Goal: Information Seeking & Learning: Learn about a topic

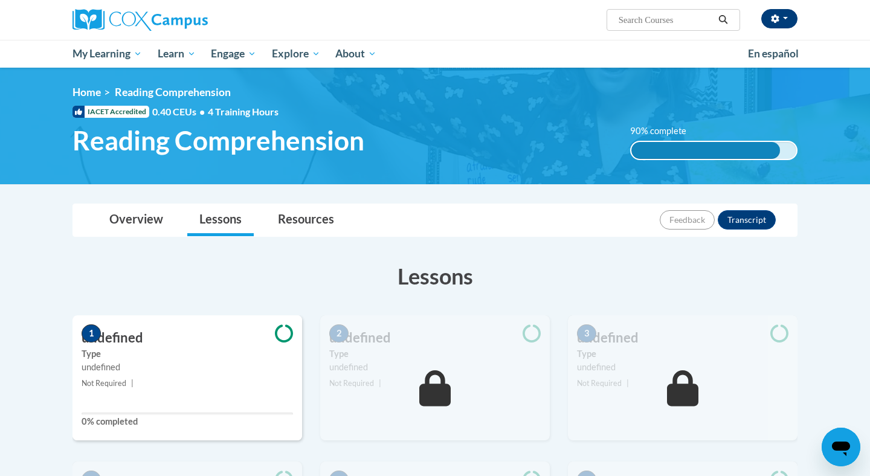
click at [434, 14] on button "button" at bounding box center [779, 18] width 36 height 19
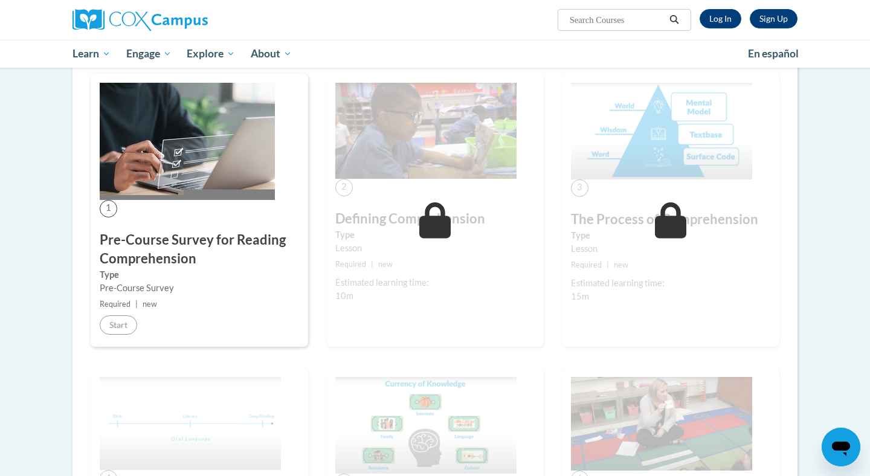
scroll to position [208, 0]
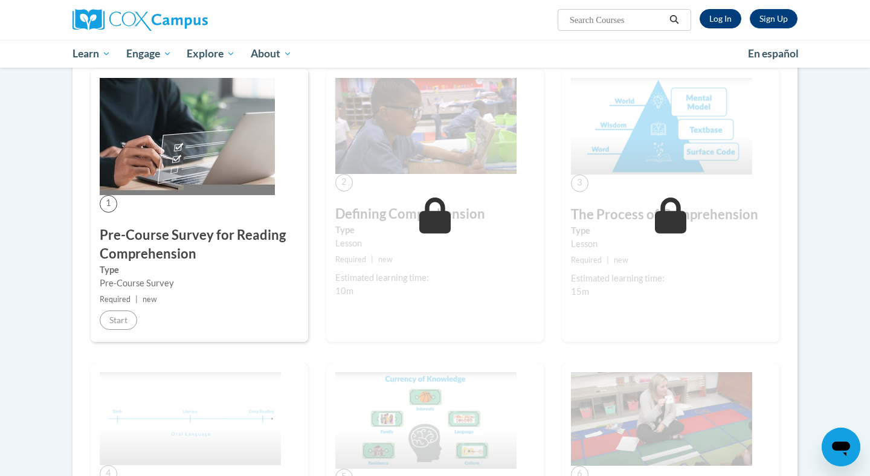
click at [729, 22] on link "Log In" at bounding box center [721, 18] width 42 height 19
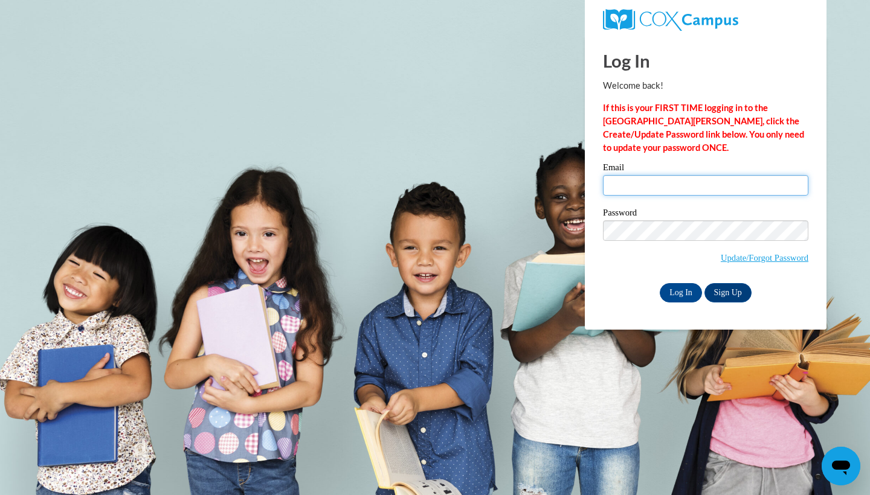
type input "lindseyfoster2021@gmail.com"
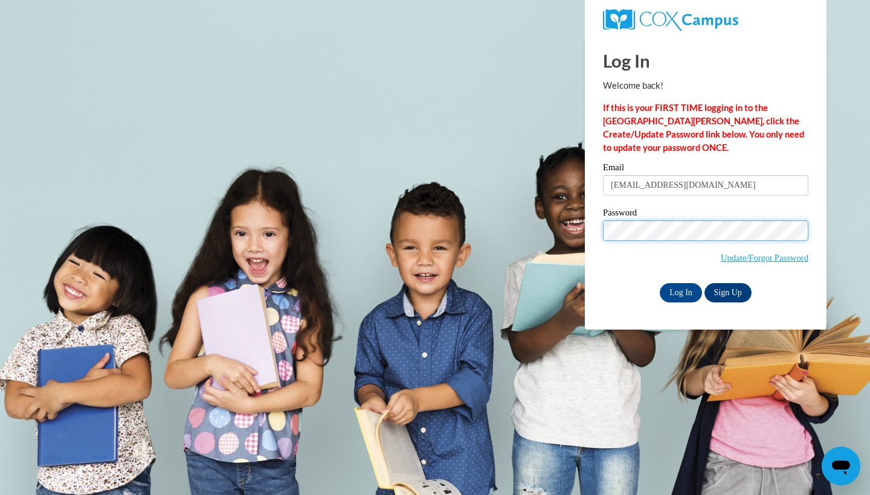
click at [680, 291] on input "Log In" at bounding box center [681, 292] width 42 height 19
click at [692, 287] on input "Log In" at bounding box center [681, 292] width 42 height 19
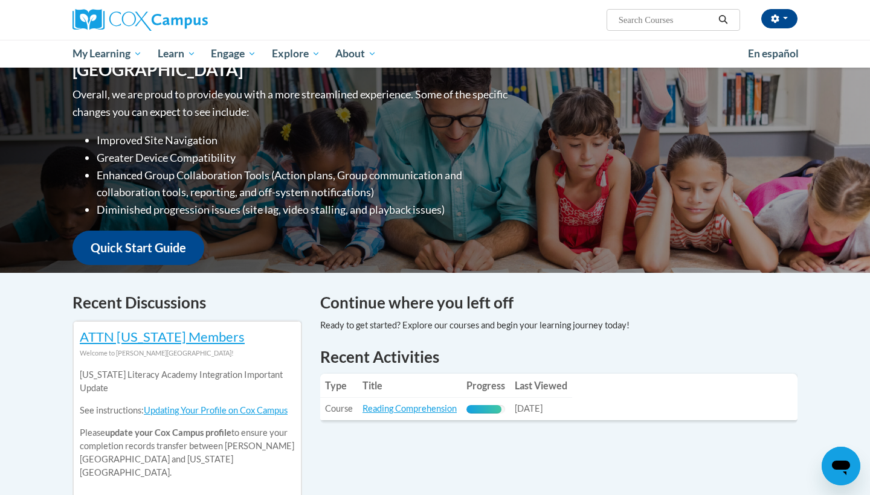
scroll to position [191, 0]
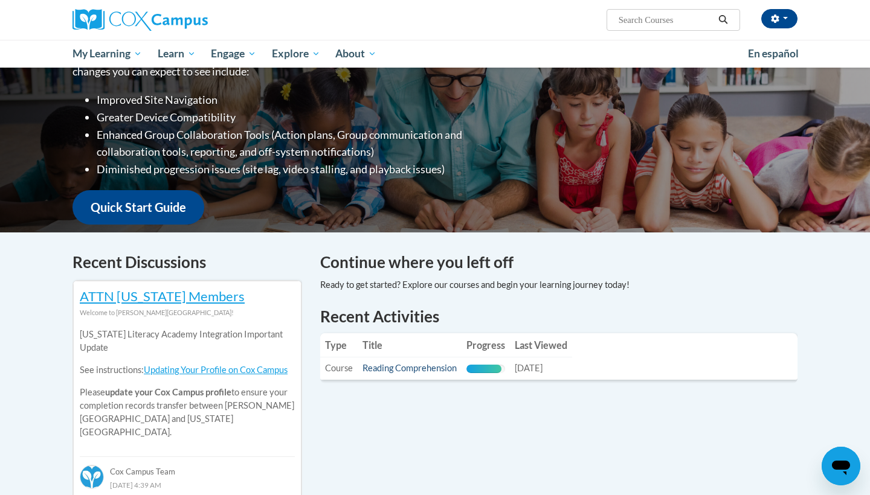
click at [396, 367] on link "Reading Comprehension" at bounding box center [409, 368] width 94 height 10
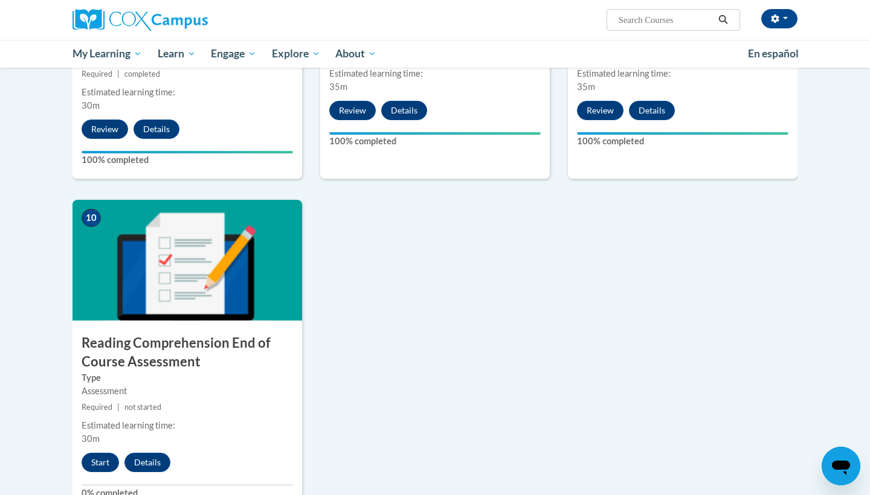
scroll to position [1137, 0]
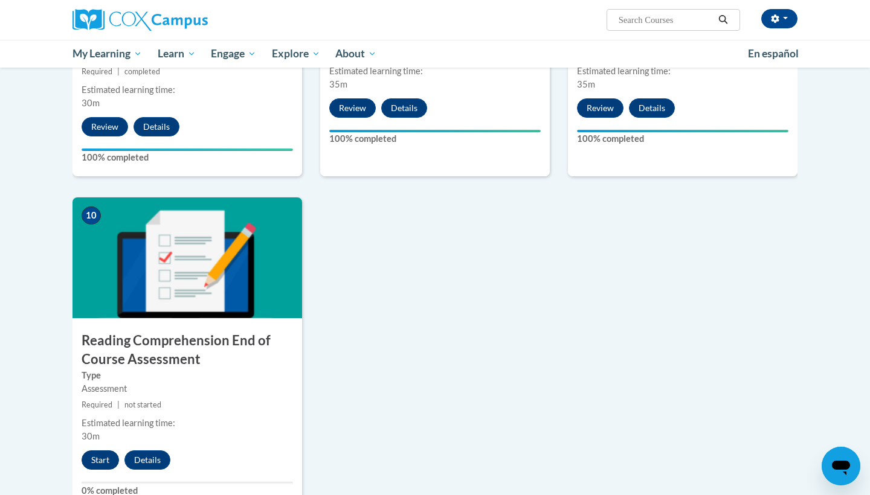
click at [105, 454] on button "Start" at bounding box center [100, 460] width 37 height 19
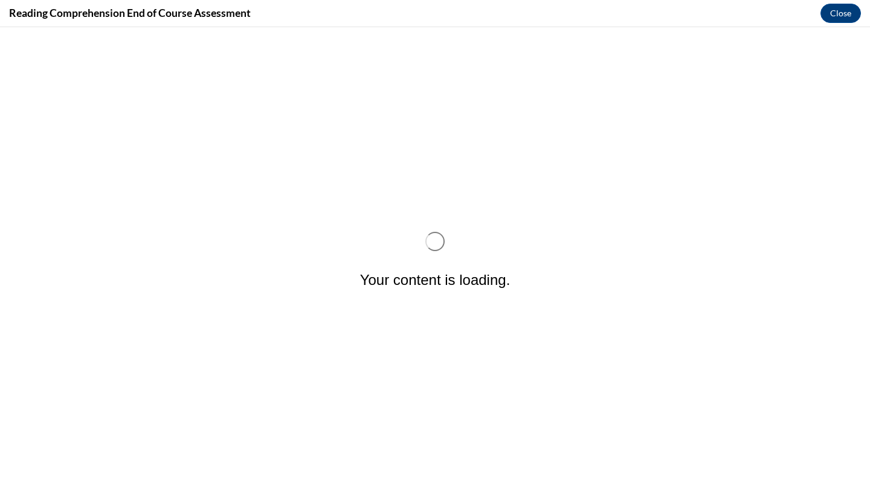
scroll to position [0, 0]
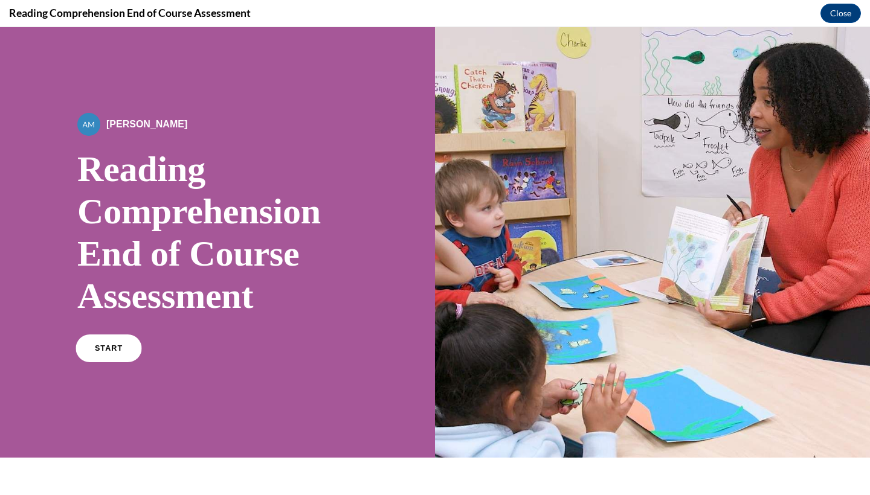
click at [108, 358] on link "START" at bounding box center [109, 349] width 66 height 28
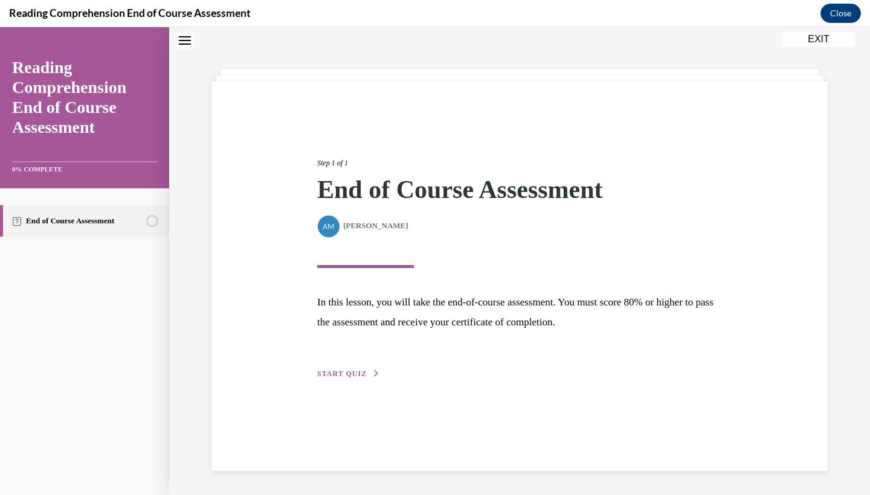
scroll to position [38, 0]
click at [328, 374] on span "START QUIZ" at bounding box center [342, 374] width 50 height 8
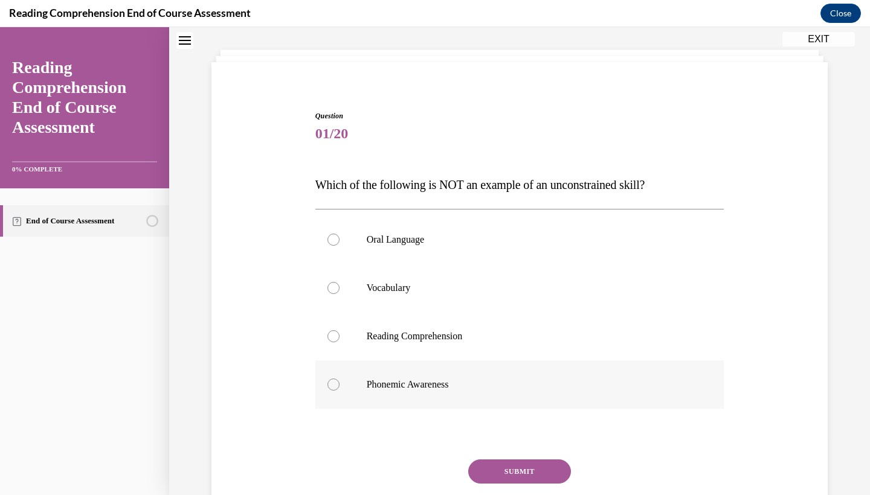
scroll to position [82, 0]
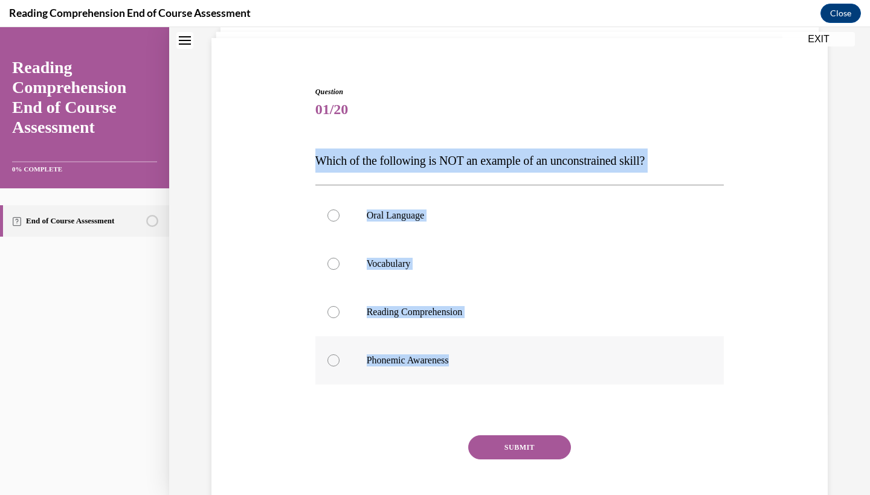
drag, startPoint x: 313, startPoint y: 161, endPoint x: 464, endPoint y: 357, distance: 247.7
click at [464, 357] on div "Question 01/20 Which of the following is NOT an example of an unconstrained ski…" at bounding box center [519, 301] width 415 height 466
copy div "Which of the following is NOT an example of an unconstrained skill? Oral Langua…"
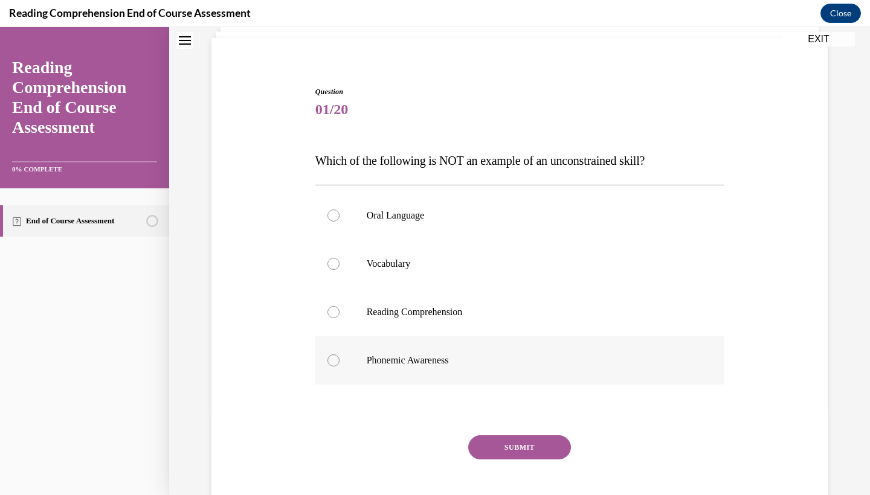
click at [339, 361] on div at bounding box center [333, 361] width 12 height 12
click at [339, 361] on input "Phonemic Awareness" at bounding box center [333, 361] width 12 height 12
radio input "true"
click at [506, 447] on button "SUBMIT" at bounding box center [519, 448] width 103 height 24
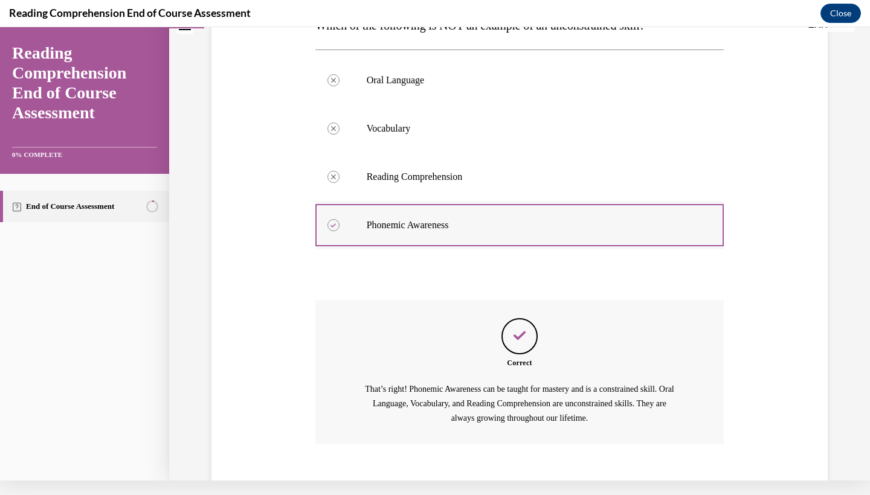
scroll to position [256, 0]
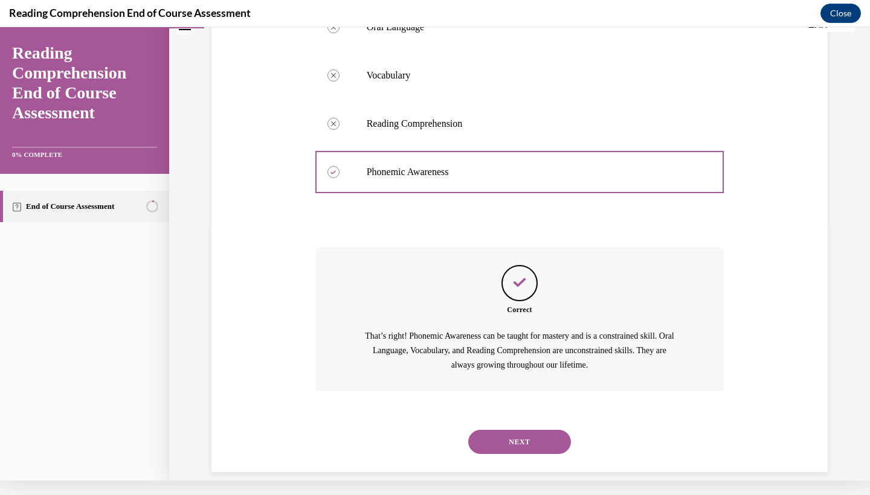
click at [526, 430] on button "NEXT" at bounding box center [519, 442] width 103 height 24
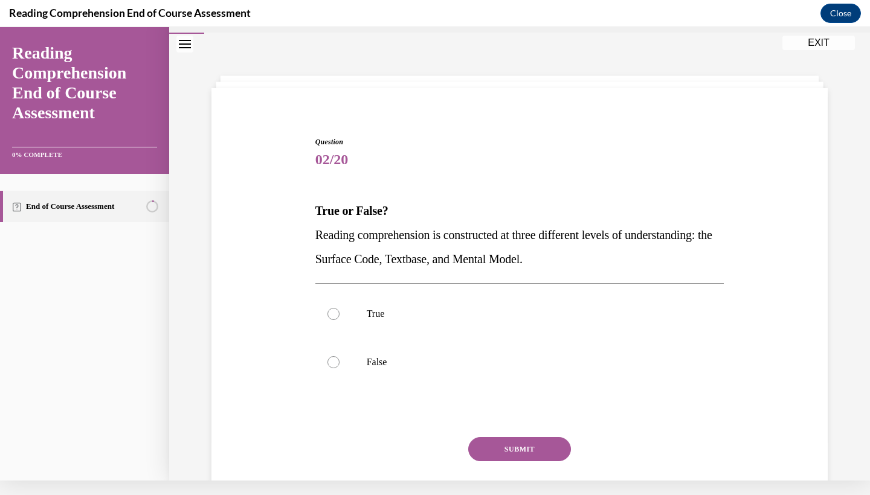
scroll to position [21, 0]
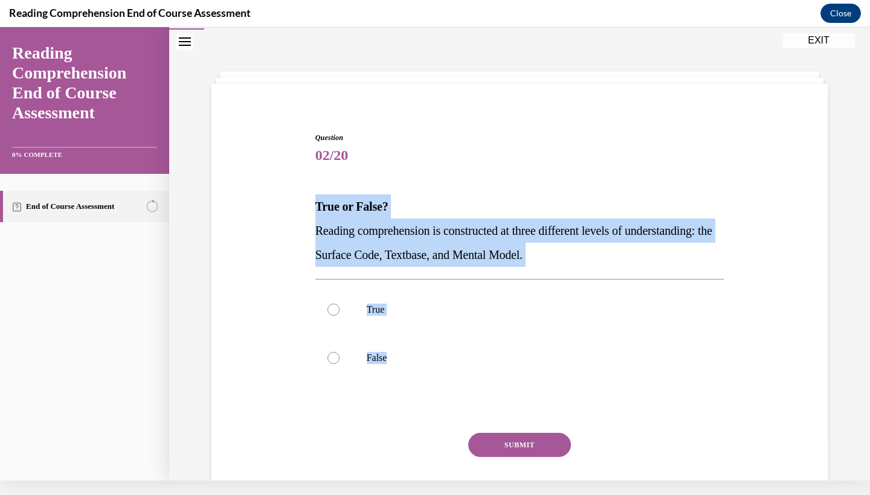
drag, startPoint x: 315, startPoint y: 206, endPoint x: 416, endPoint y: 402, distance: 220.7
click at [416, 402] on div "Question 02/20 True or False? Reading comprehension is constructed at three dif…" at bounding box center [519, 332] width 409 height 400
copy div "True or False? Reading comprehension is constructed at three different levels o…"
click at [333, 306] on div at bounding box center [333, 310] width 12 height 12
click at [333, 306] on input "True" at bounding box center [333, 310] width 12 height 12
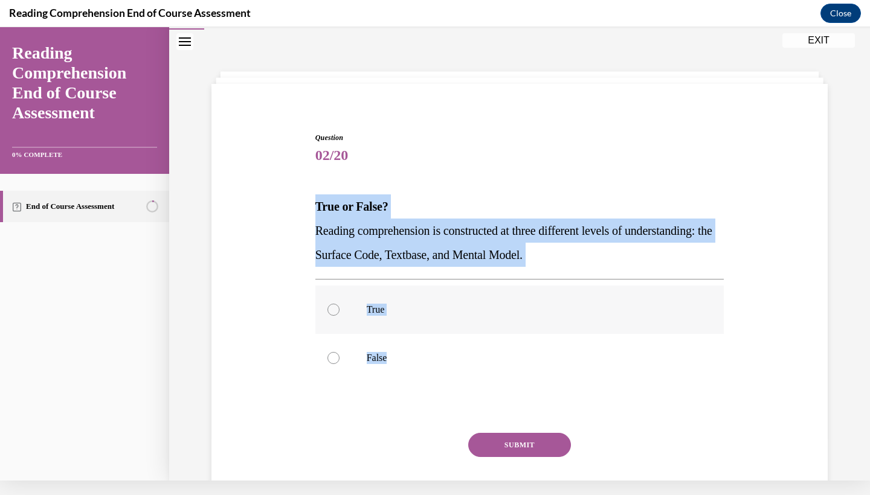
radio input "true"
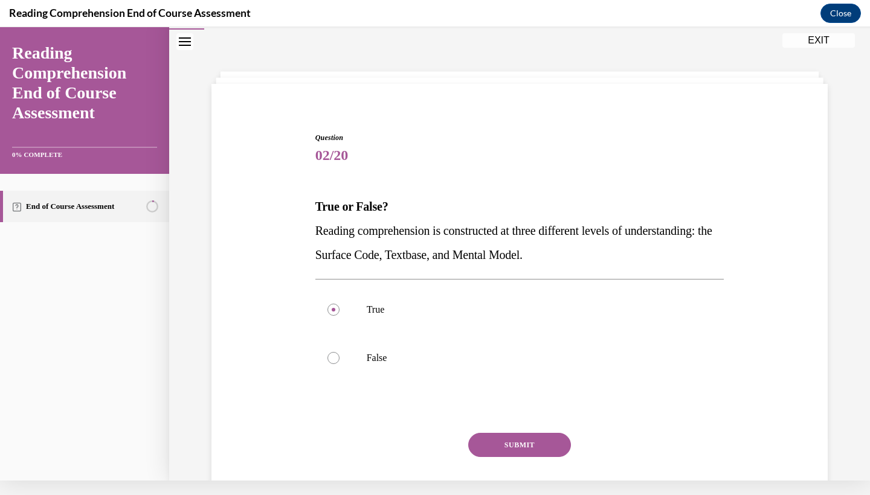
click at [500, 440] on button "SUBMIT" at bounding box center [519, 445] width 103 height 24
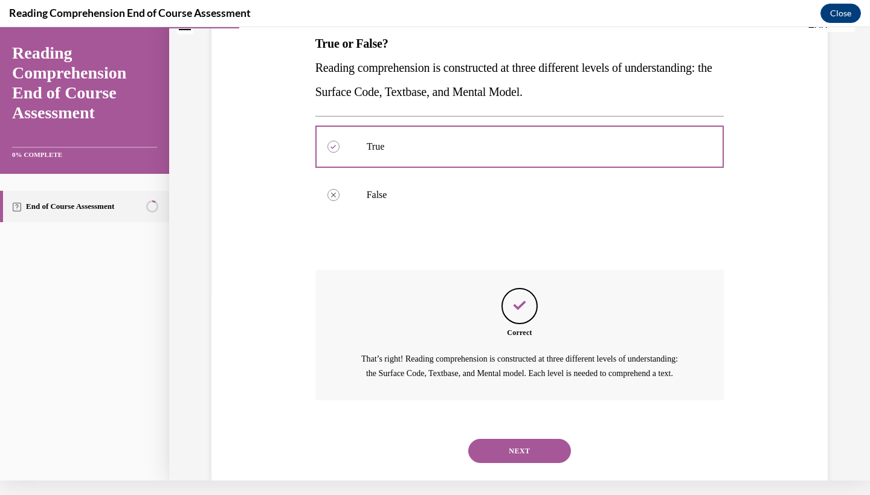
scroll to position [207, 0]
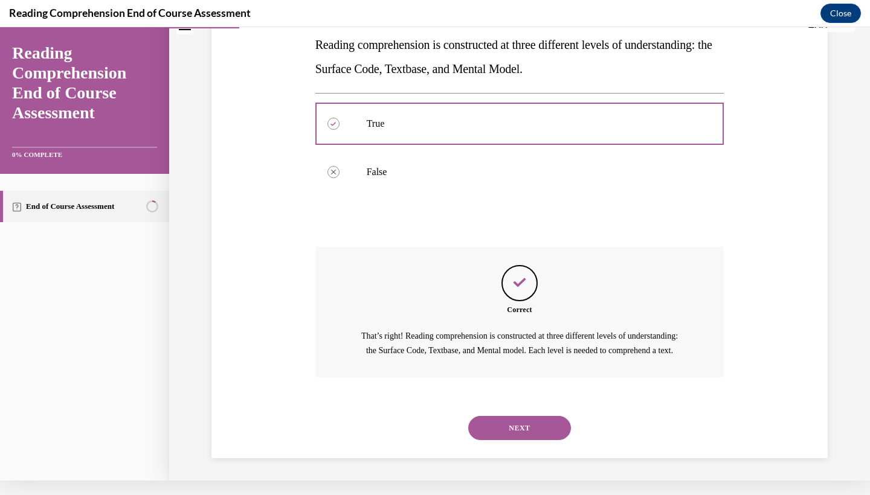
click at [511, 428] on button "NEXT" at bounding box center [519, 428] width 103 height 24
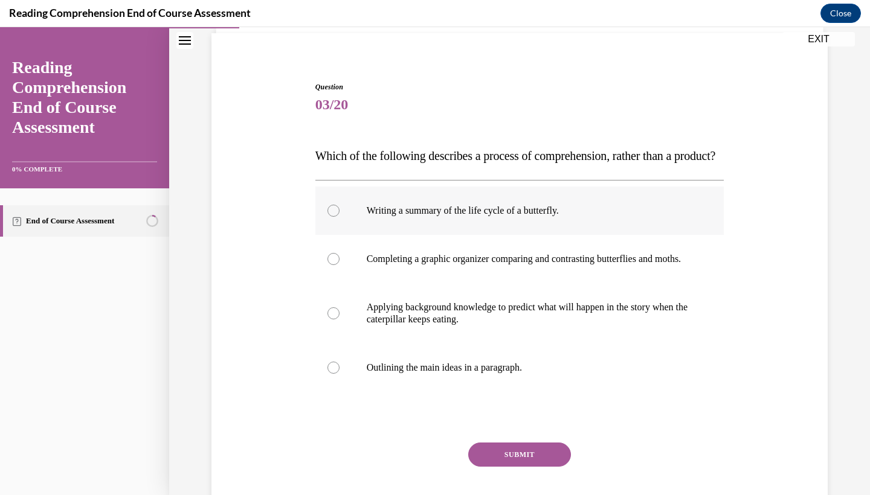
scroll to position [110, 0]
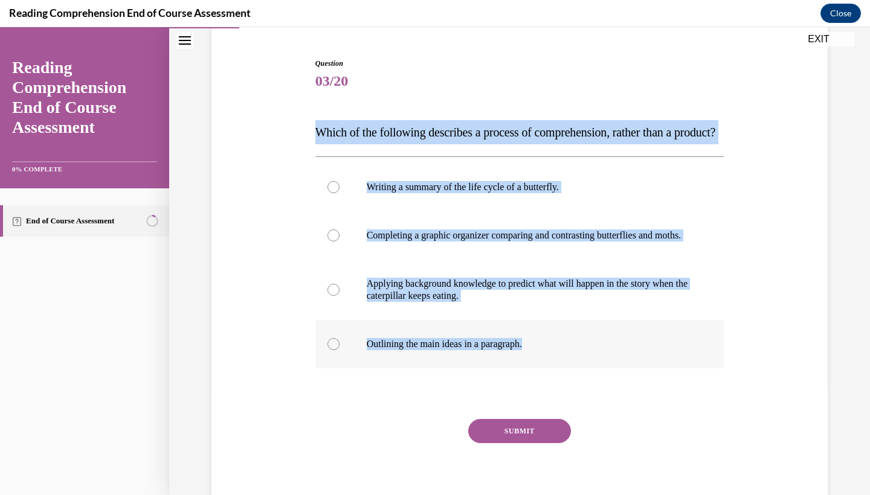
drag, startPoint x: 316, startPoint y: 130, endPoint x: 548, endPoint y: 379, distance: 340.7
click at [548, 379] on div "Question 03/20 Which of the following describes a process of comprehension, rat…" at bounding box center [519, 288] width 409 height 460
copy div "Which of the following describes a process of comprehension, rather than a prod…"
click at [327, 320] on label "Applying background knowledge to predict what will happen in the story when the…" at bounding box center [519, 290] width 409 height 60
click at [327, 296] on input "Applying background knowledge to predict what will happen in the story when the…" at bounding box center [333, 290] width 12 height 12
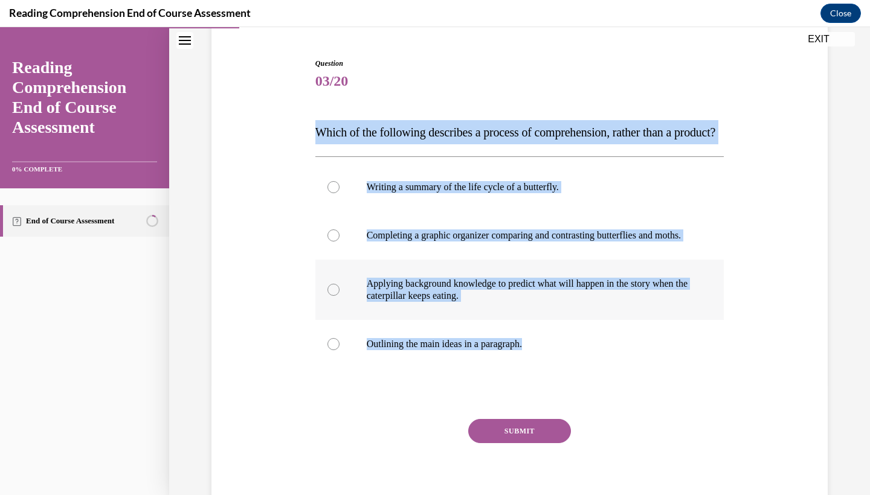
radio input "true"
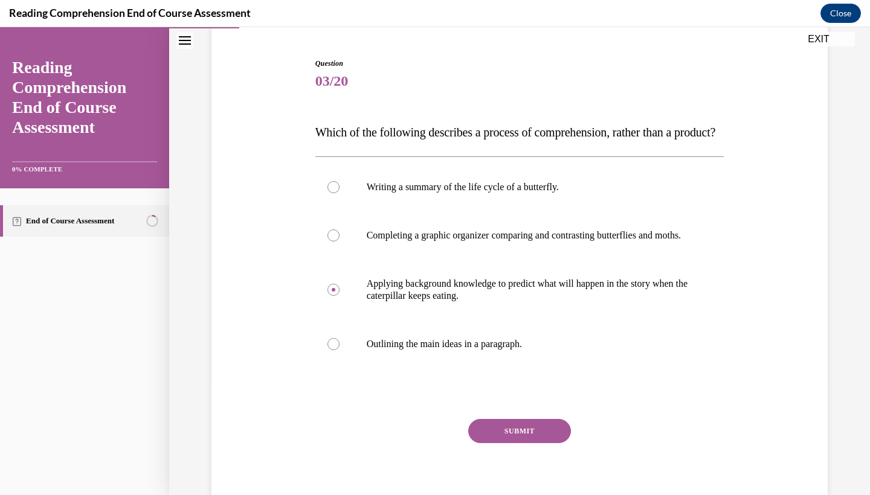
click at [500, 443] on button "SUBMIT" at bounding box center [519, 431] width 103 height 24
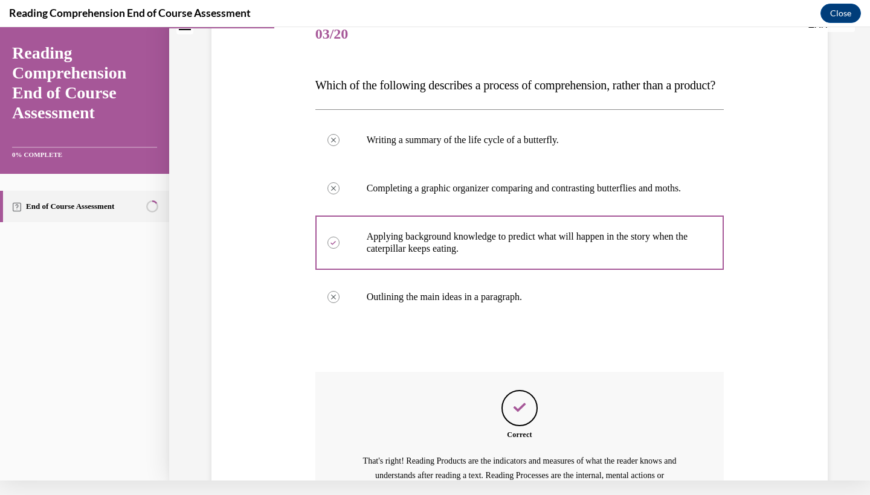
scroll to position [304, 0]
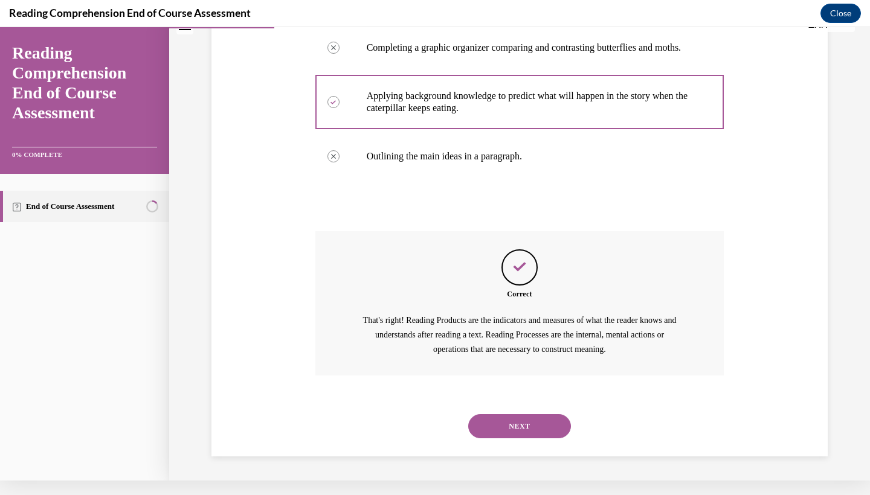
click at [505, 431] on button "NEXT" at bounding box center [519, 426] width 103 height 24
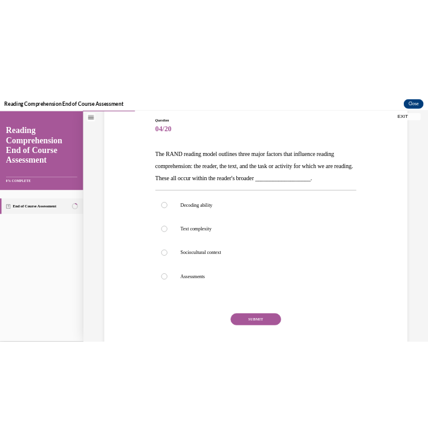
scroll to position [129, 0]
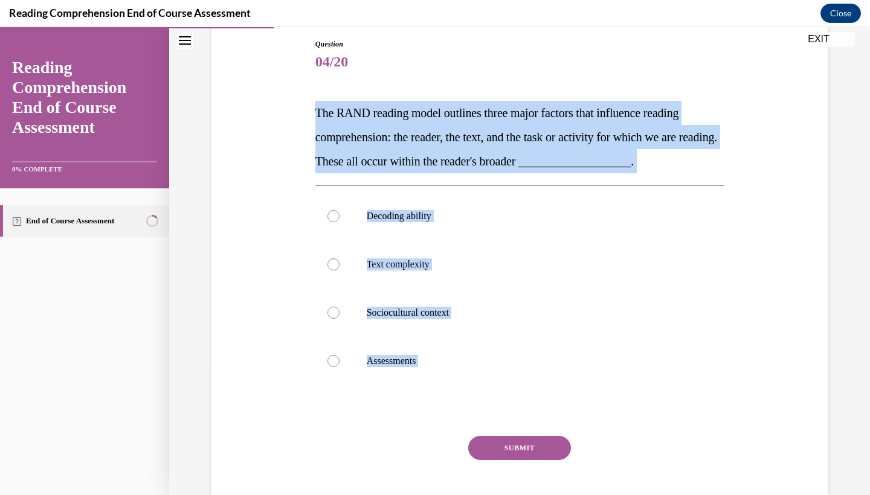
drag, startPoint x: 315, startPoint y: 111, endPoint x: 502, endPoint y: 436, distance: 374.3
click at [502, 436] on div "Question 04/20 The RAND reading model outlines three major factors that influen…" at bounding box center [519, 287] width 409 height 497
copy div "The RAND reading model outlines three major factors that influence reading comp…"
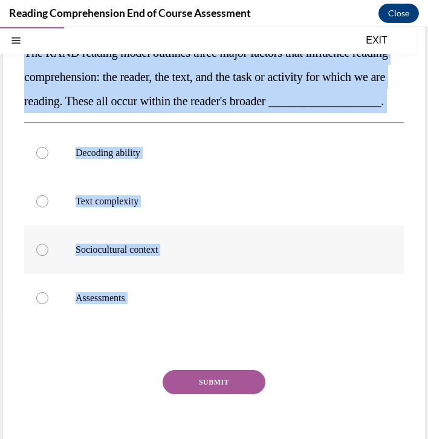
click at [156, 274] on label "Sociocultural context" at bounding box center [213, 249] width 379 height 48
click at [48, 256] on input "Sociocultural context" at bounding box center [42, 249] width 12 height 12
radio input "true"
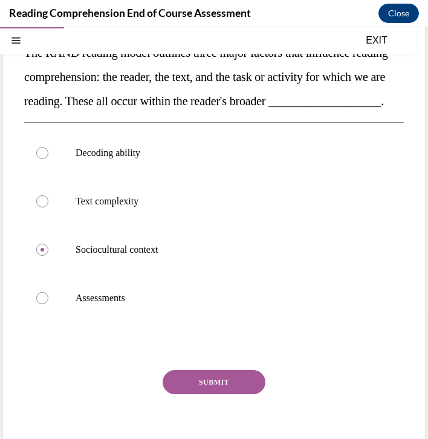
click at [173, 394] on button "SUBMIT" at bounding box center [214, 382] width 103 height 24
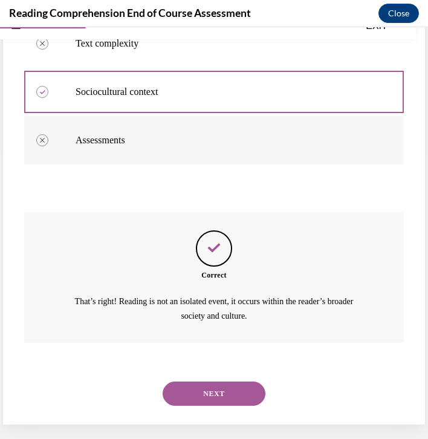
scroll to position [292, 0]
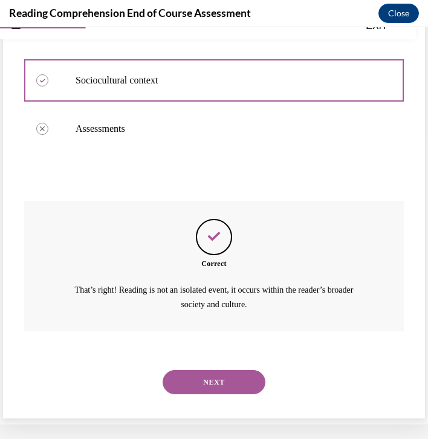
click at [202, 379] on button "NEXT" at bounding box center [214, 382] width 103 height 24
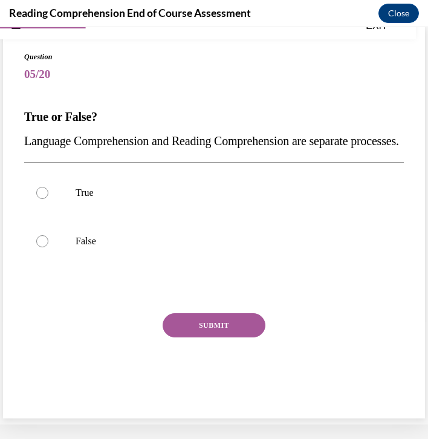
scroll to position [45, 0]
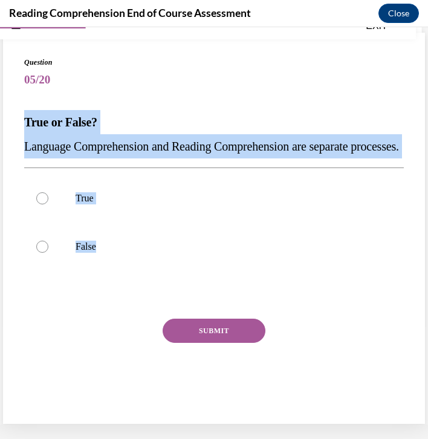
drag, startPoint x: 21, startPoint y: 111, endPoint x: 244, endPoint y: 315, distance: 302.7
click at [244, 315] on div "Question 05/20 True or False? Language Comprehension and Reading Comprehension …" at bounding box center [214, 228] width 422 height 391
copy div "True or False? Language Comprehension and Reading Comprehension are separate pr…"
click at [193, 204] on p "True" at bounding box center [225, 198] width 298 height 12
click at [48, 204] on input "True" at bounding box center [42, 198] width 12 height 12
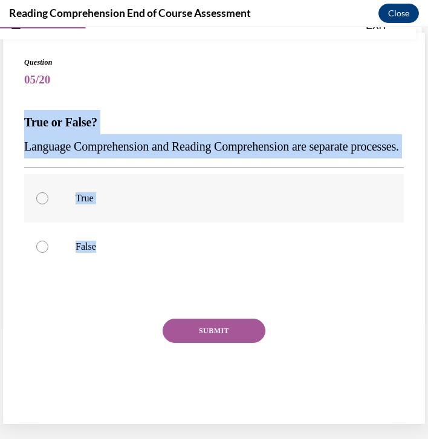
radio input "true"
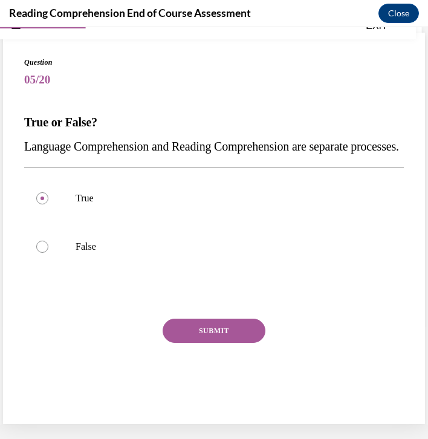
click at [188, 343] on button "SUBMIT" at bounding box center [214, 330] width 103 height 24
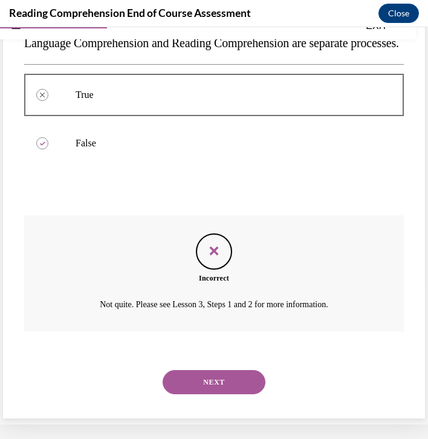
scroll to position [158, 0]
click at [174, 381] on button "NEXT" at bounding box center [214, 382] width 103 height 24
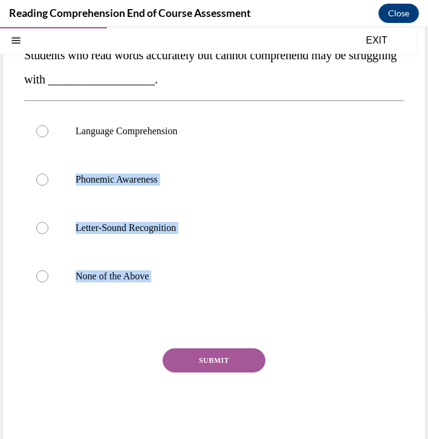
drag, startPoint x: 24, startPoint y: 182, endPoint x: 167, endPoint y: 358, distance: 226.8
click at [167, 358] on div "Question 06/20 Students who read words accurately but cannot comprehend may be …" at bounding box center [213, 218] width 379 height 457
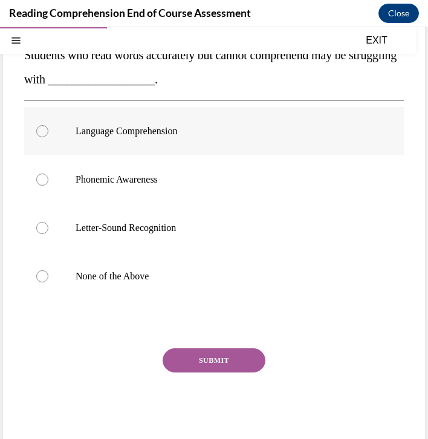
click at [168, 115] on label "Language Comprehension" at bounding box center [213, 131] width 379 height 48
click at [48, 125] on input "Language Comprehension" at bounding box center [42, 131] width 12 height 12
radio input "true"
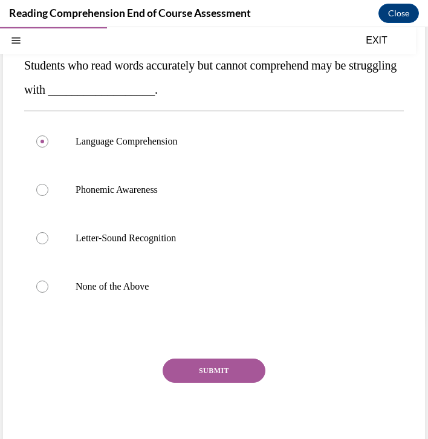
scroll to position [108, 0]
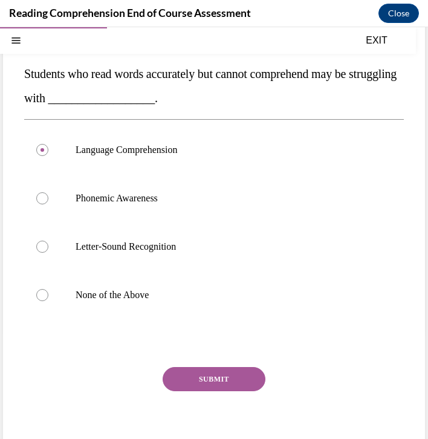
click at [23, 71] on div "Question 06/20 Students who read words accurately but cannot comprehend may be …" at bounding box center [214, 228] width 422 height 488
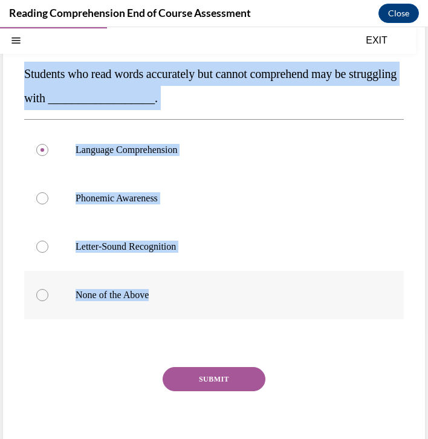
drag, startPoint x: 23, startPoint y: 71, endPoint x: 158, endPoint y: 314, distance: 278.0
click at [158, 314] on div "Question 06/20 Students who read words accurately but cannot comprehend may be …" at bounding box center [214, 228] width 422 height 488
copy div "Students who read words accurately but cannot comprehend may be struggling with…"
click at [93, 160] on label "Language Comprehension" at bounding box center [213, 150] width 379 height 48
click at [48, 156] on input "Language Comprehension" at bounding box center [42, 150] width 12 height 12
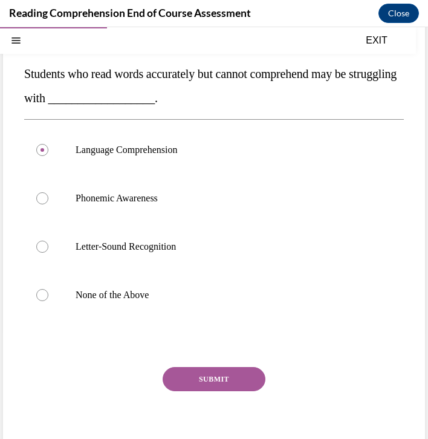
click at [178, 373] on button "SUBMIT" at bounding box center [214, 379] width 103 height 24
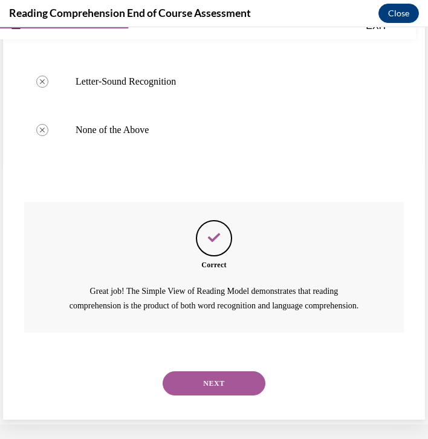
scroll to position [258, 0]
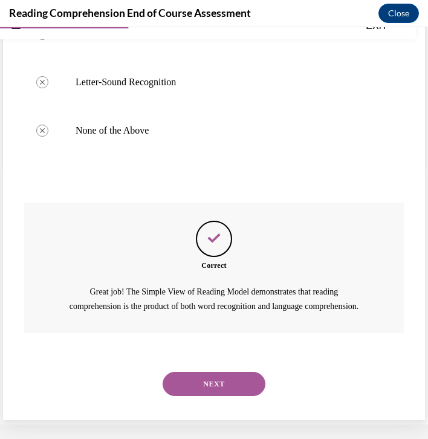
click at [183, 388] on button "NEXT" at bounding box center [214, 384] width 103 height 24
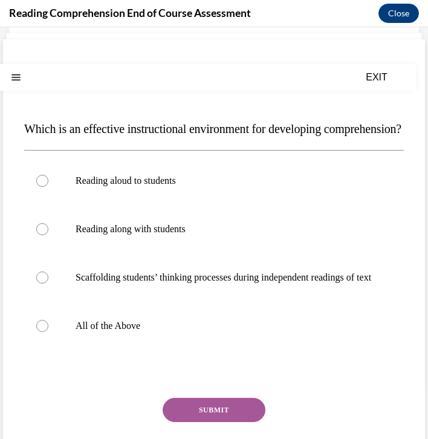
scroll to position [54, 0]
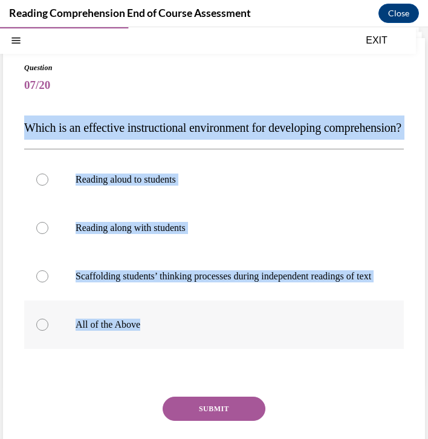
drag, startPoint x: 26, startPoint y: 123, endPoint x: 188, endPoint y: 362, distance: 289.4
click at [188, 362] on div "Question 07/20 Which is an effective instructional environment for developing c…" at bounding box center [213, 278] width 379 height 433
copy div "Which is an effective instructional environment for developing comprehension? R…"
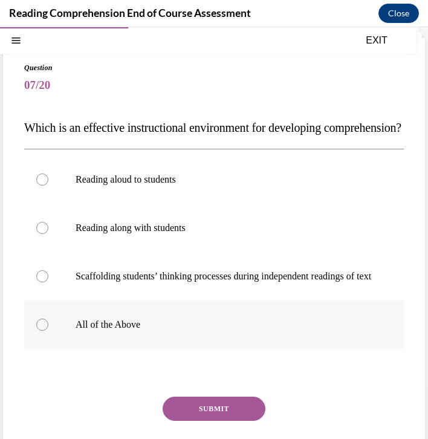
click at [158, 349] on label "All of the Above" at bounding box center [213, 324] width 379 height 48
click at [48, 330] on input "All of the Above" at bounding box center [42, 324] width 12 height 12
radio input "true"
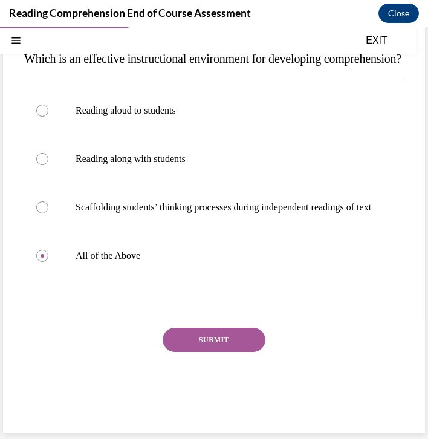
click at [181, 352] on button "SUBMIT" at bounding box center [214, 339] width 103 height 24
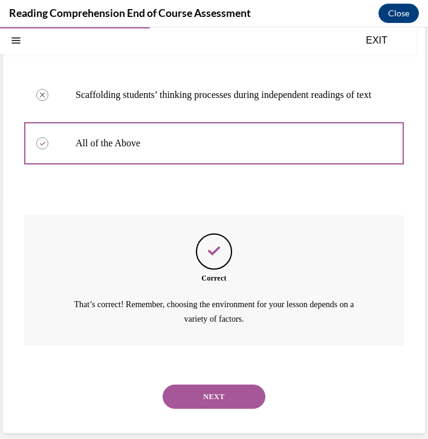
scroll to position [256, 0]
click at [193, 401] on button "NEXT" at bounding box center [214, 396] width 103 height 24
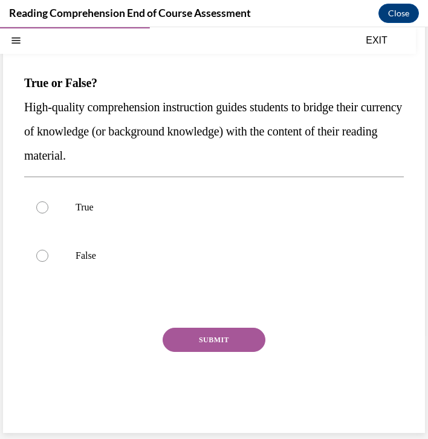
scroll to position [73, 0]
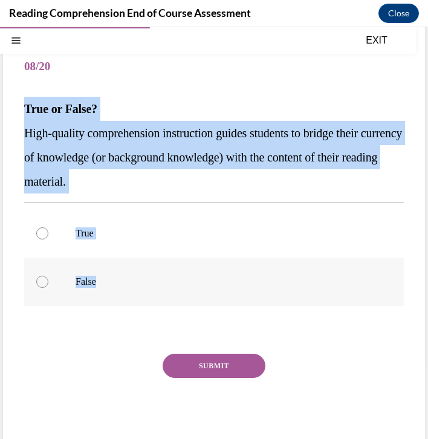
drag, startPoint x: 24, startPoint y: 94, endPoint x: 144, endPoint y: 283, distance: 224.1
click at [144, 283] on div "Question 08/20 True or False? High-quality comprehension instruction guides stu…" at bounding box center [213, 247] width 379 height 409
copy div "True or False? High-quality comprehension instruction guides students to bridge…"
click at [177, 220] on label "True" at bounding box center [213, 233] width 379 height 48
click at [48, 227] on input "True" at bounding box center [42, 233] width 12 height 12
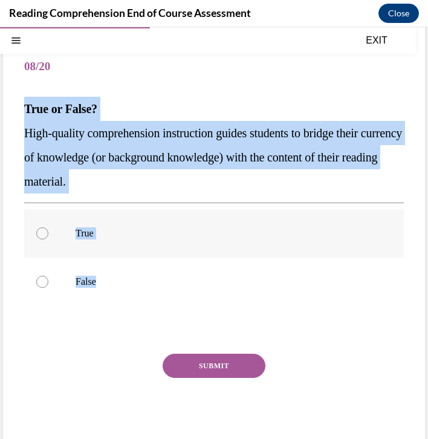
radio input "true"
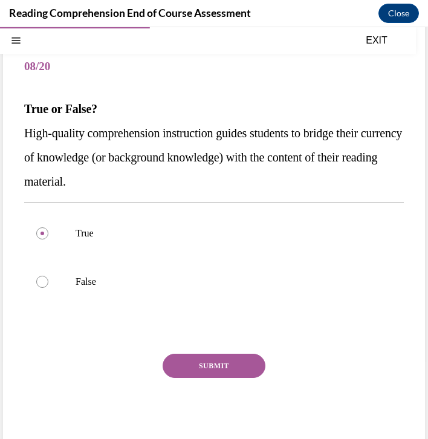
click at [201, 356] on button "SUBMIT" at bounding box center [214, 365] width 103 height 24
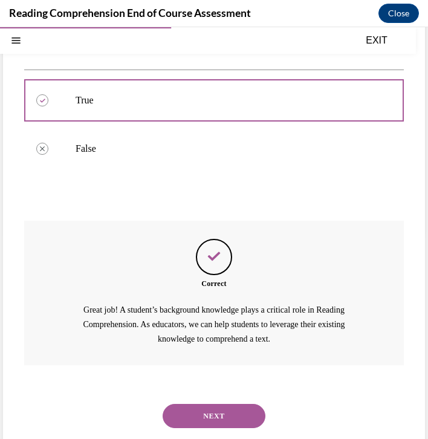
scroll to position [208, 0]
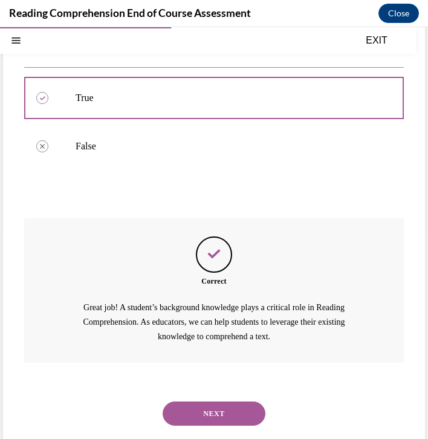
click at [207, 401] on button "NEXT" at bounding box center [214, 413] width 103 height 24
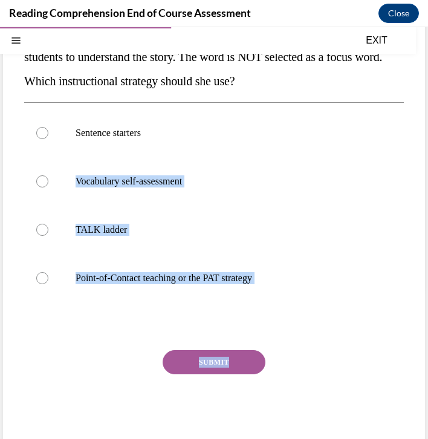
drag, startPoint x: 20, startPoint y: 181, endPoint x: 235, endPoint y: 401, distance: 307.1
click at [236, 402] on div "Question 09/20 Mrs. Ivie needs to define a word during a read-aloud in order fo…" at bounding box center [214, 199] width 422 height 512
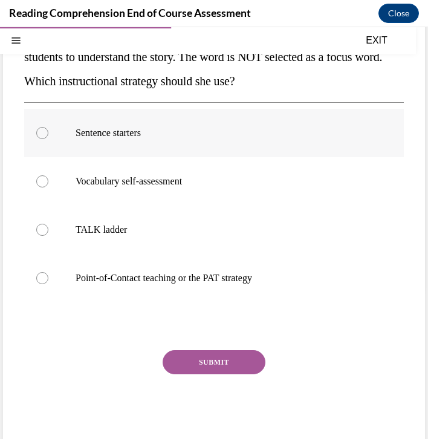
click at [238, 145] on label "Sentence starters" at bounding box center [213, 133] width 379 height 48
click at [48, 139] on input "Sentence starters" at bounding box center [42, 133] width 12 height 12
radio input "true"
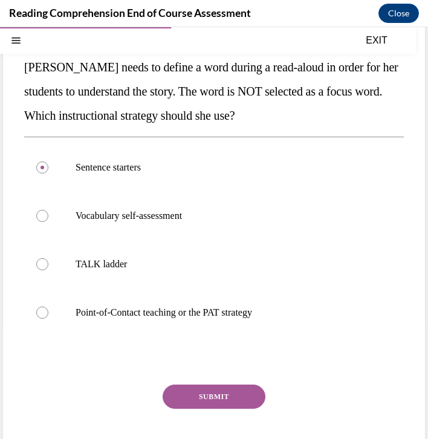
scroll to position [105, 0]
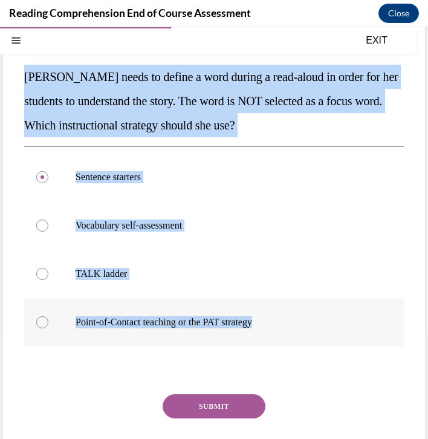
drag, startPoint x: 25, startPoint y: 77, endPoint x: 268, endPoint y: 324, distance: 346.4
click at [268, 324] on div "Question 09/20 Mrs. Ivie needs to define a word during a read-aloud in order fo…" at bounding box center [213, 251] width 379 height 481
copy div "Mrs. Ivie needs to define a word during a read-aloud in order for her students …"
click at [220, 320] on p "Point-of-Contact teaching or the PAT strategy" at bounding box center [225, 322] width 298 height 12
click at [48, 320] on input "Point-of-Contact teaching or the PAT strategy" at bounding box center [42, 322] width 12 height 12
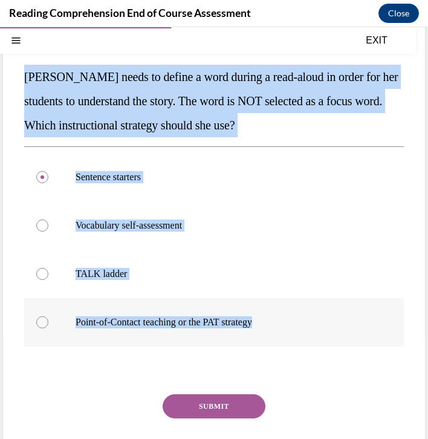
radio input "true"
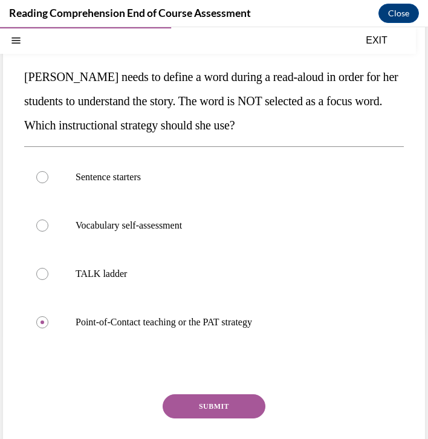
click at [214, 415] on button "SUBMIT" at bounding box center [214, 406] width 103 height 24
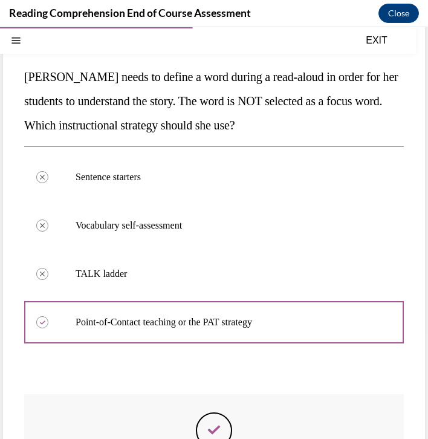
scroll to position [14, 0]
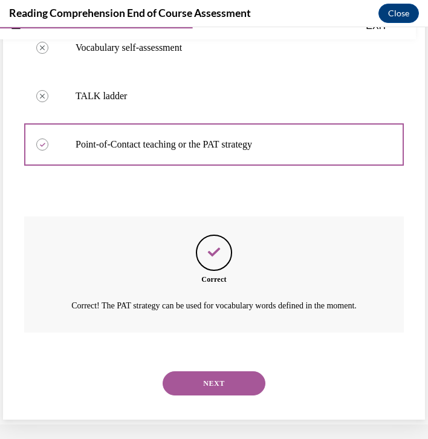
click at [225, 377] on button "NEXT" at bounding box center [214, 383] width 103 height 24
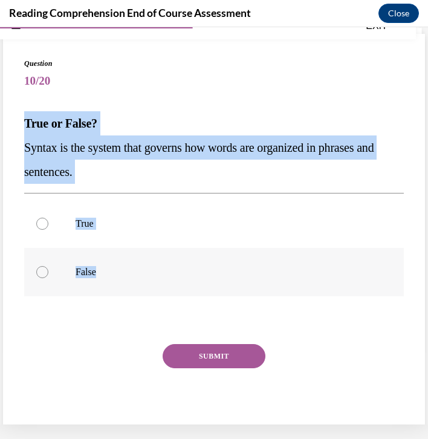
drag, startPoint x: 22, startPoint y: 118, endPoint x: 172, endPoint y: 268, distance: 211.9
click at [172, 268] on div "Question 10/20 True or False? Syntax is the system that governs how words are o…" at bounding box center [214, 241] width 422 height 415
copy div "True or False? Syntax is the system that governs how words are organized in phr…"
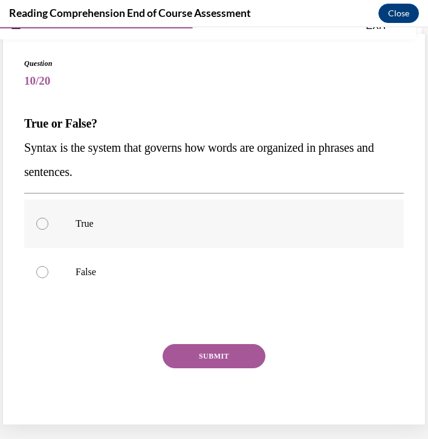
click at [185, 216] on label "True" at bounding box center [213, 223] width 379 height 48
click at [48, 217] on input "True" at bounding box center [42, 223] width 12 height 12
radio input "true"
click at [207, 351] on button "SUBMIT" at bounding box center [214, 356] width 103 height 24
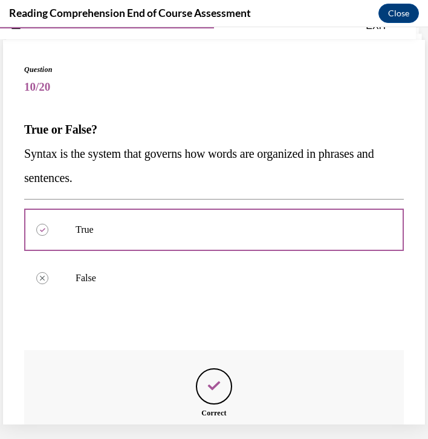
scroll to position [172, 0]
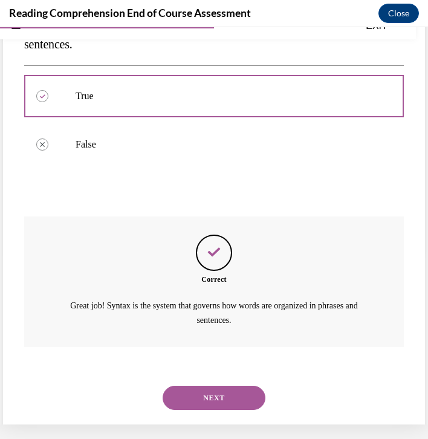
click at [208, 385] on button "NEXT" at bounding box center [214, 397] width 103 height 24
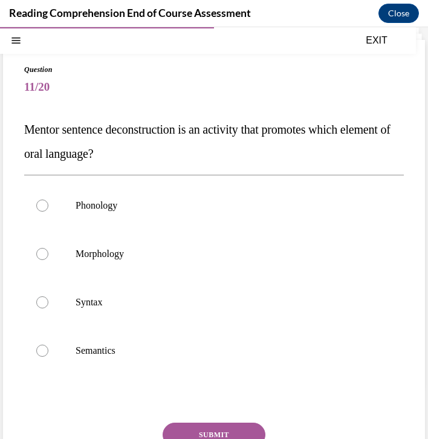
scroll to position [68, 0]
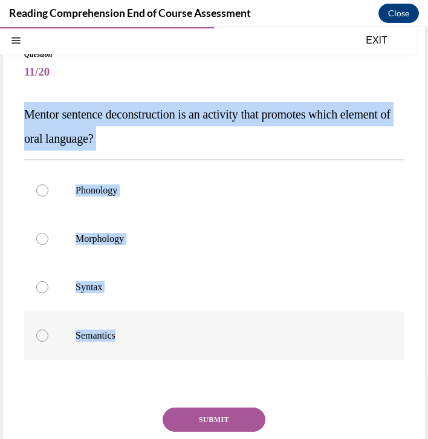
drag, startPoint x: 23, startPoint y: 112, endPoint x: 176, endPoint y: 346, distance: 279.8
click at [176, 346] on div "Question 11/20 Mentor sentence deconstruction is an activity that promotes whic…" at bounding box center [214, 269] width 422 height 488
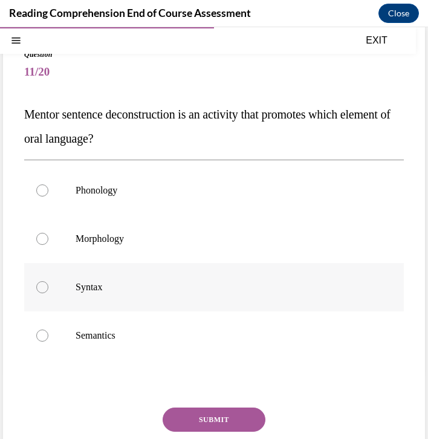
click at [142, 280] on label "Syntax" at bounding box center [213, 287] width 379 height 48
click at [48, 281] on input "Syntax" at bounding box center [42, 287] width 12 height 12
radio input "true"
click at [202, 411] on button "SUBMIT" at bounding box center [214, 419] width 103 height 24
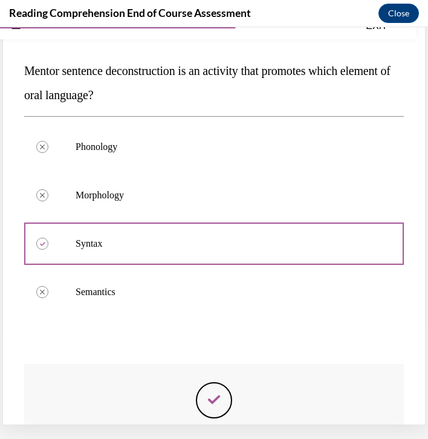
scroll to position [244, 0]
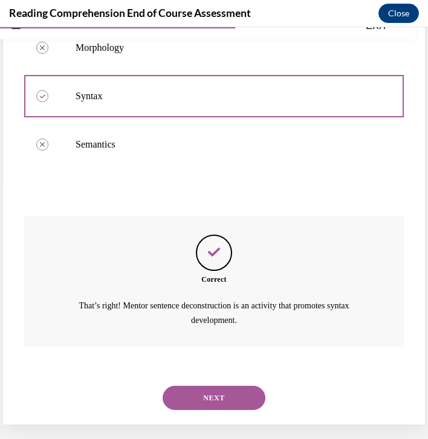
click at [222, 385] on button "NEXT" at bounding box center [214, 397] width 103 height 24
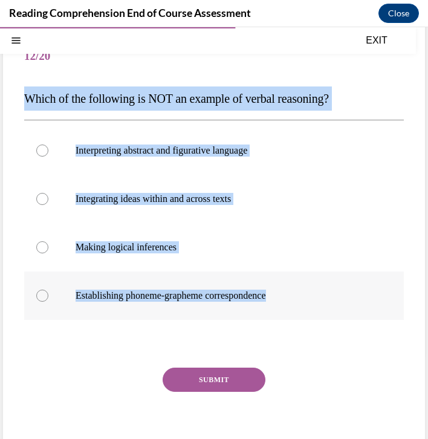
drag, startPoint x: 22, startPoint y: 99, endPoint x: 294, endPoint y: 306, distance: 341.0
click at [294, 306] on div "Question 12/20 Which of the following is NOT an example of verbal reasoning? In…" at bounding box center [214, 240] width 422 height 463
click at [153, 289] on p "Establishing phoneme-grapheme correspondence" at bounding box center [225, 295] width 298 height 12
click at [48, 289] on input "Establishing phoneme-grapheme correspondence" at bounding box center [42, 295] width 12 height 12
radio input "true"
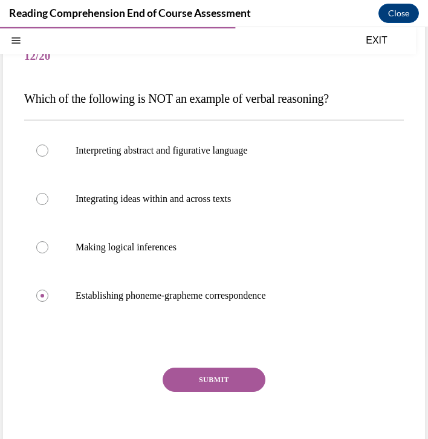
click at [179, 373] on button "SUBMIT" at bounding box center [214, 379] width 103 height 24
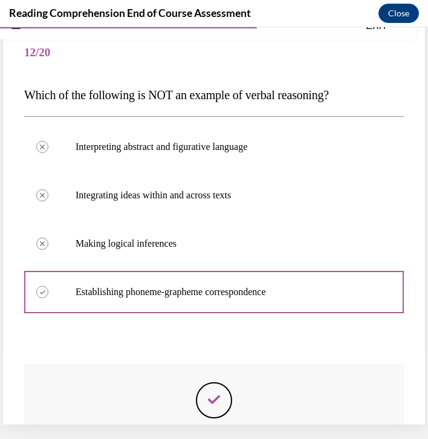
scroll to position [220, 0]
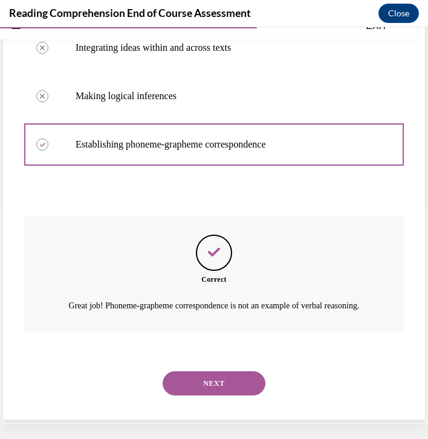
click at [181, 391] on button "NEXT" at bounding box center [214, 383] width 103 height 24
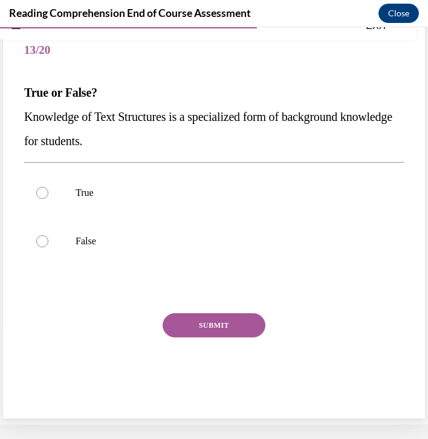
scroll to position [0, 0]
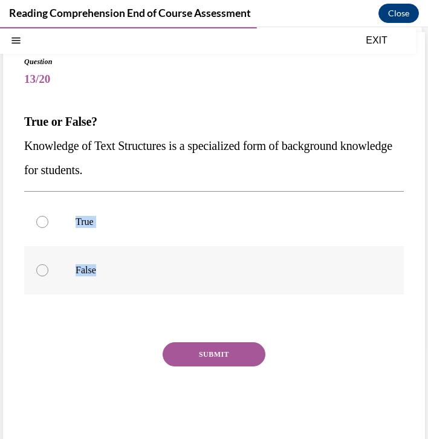
drag, startPoint x: 23, startPoint y: 181, endPoint x: 141, endPoint y: 280, distance: 153.5
click at [141, 280] on div "Question 13/20 True or False? Knowledge of Text Structures is a specialized for…" at bounding box center [214, 239] width 422 height 415
click at [122, 155] on p "Knowledge of Text Structures is a specialized form of background knowledge for …" at bounding box center [213, 158] width 379 height 48
drag, startPoint x: 23, startPoint y: 177, endPoint x: 122, endPoint y: 253, distance: 124.9
click at [122, 253] on div "Question 13/20 True or False? Knowledge of Text Structures is a specialized for…" at bounding box center [214, 239] width 422 height 415
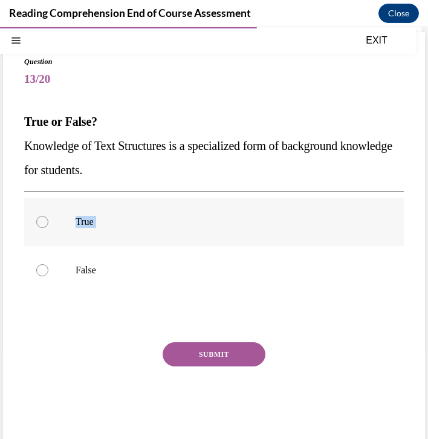
click at [117, 216] on p "True" at bounding box center [225, 222] width 298 height 12
click at [48, 216] on input "True" at bounding box center [42, 222] width 12 height 12
radio input "true"
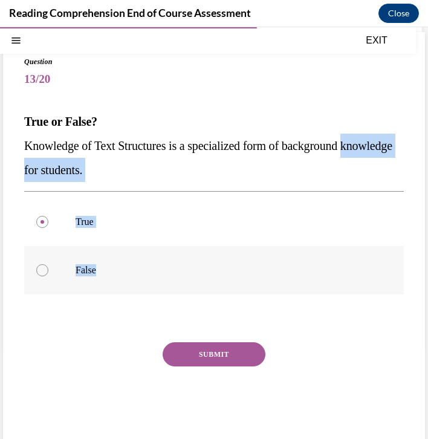
drag, startPoint x: 24, startPoint y: 176, endPoint x: 141, endPoint y: 282, distance: 157.8
click at [141, 282] on div "Question 13/20 True or False? Knowledge of Text Structures is a specialized for…" at bounding box center [213, 248] width 379 height 385
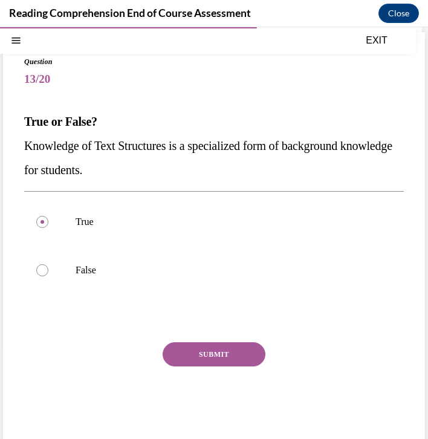
click at [139, 193] on div "True False" at bounding box center [213, 245] width 379 height 109
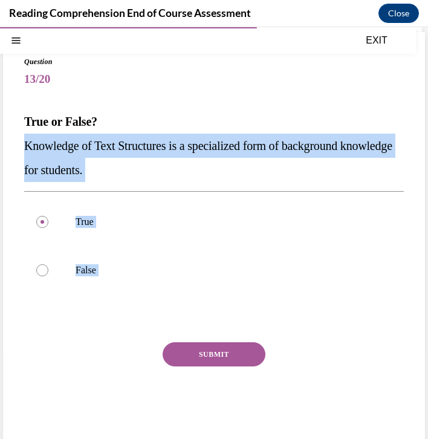
drag, startPoint x: 108, startPoint y: 331, endPoint x: 2, endPoint y: 129, distance: 228.1
click at [2, 129] on div "Question 13/20 True or False? Knowledge of Text Structures is a specialized for…" at bounding box center [214, 229] width 428 height 448
click at [195, 346] on button "SUBMIT" at bounding box center [214, 354] width 103 height 24
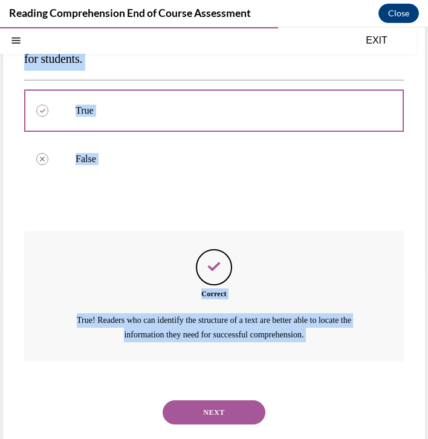
click at [192, 400] on button "NEXT" at bounding box center [214, 412] width 103 height 24
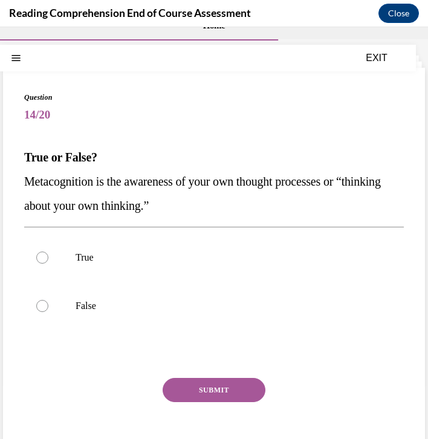
scroll to position [18, 0]
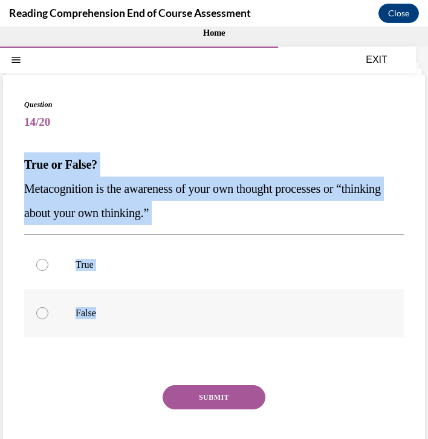
drag, startPoint x: 25, startPoint y: 166, endPoint x: 132, endPoint y: 333, distance: 198.6
click at [132, 333] on div "Question 14/20 True or False? Metacognition is the awareness of your own though…" at bounding box center [213, 291] width 379 height 385
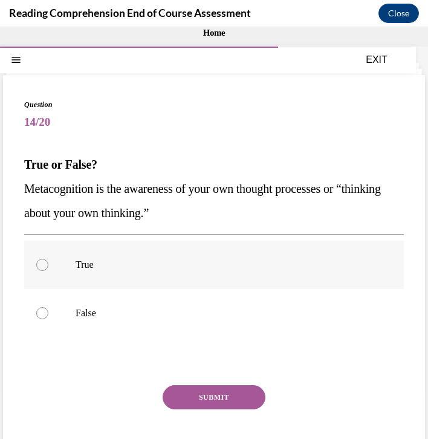
click at [109, 271] on label "True" at bounding box center [213, 264] width 379 height 48
click at [48, 271] on input "True" at bounding box center [42, 265] width 12 height 12
radio input "true"
click at [230, 403] on button "SUBMIT" at bounding box center [214, 397] width 103 height 24
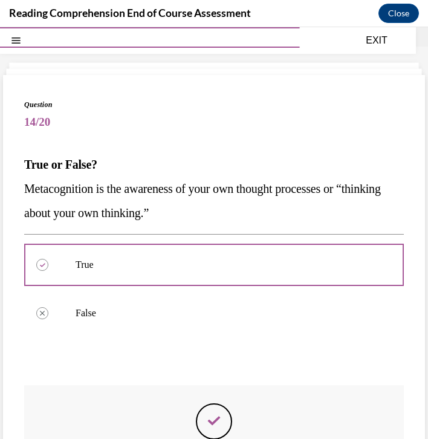
scroll to position [14, 0]
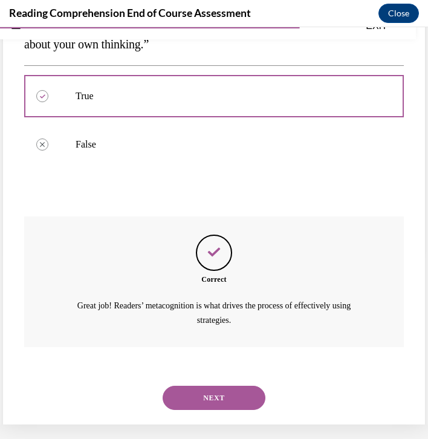
click at [231, 385] on button "NEXT" at bounding box center [214, 397] width 103 height 24
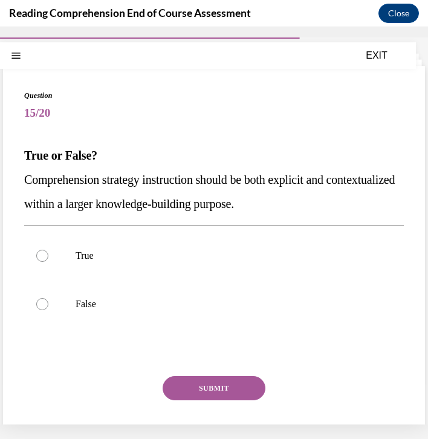
scroll to position [5, 0]
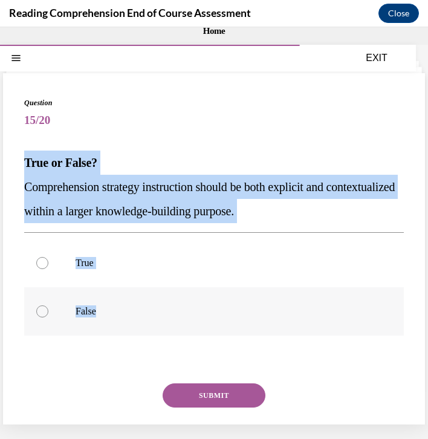
drag, startPoint x: 25, startPoint y: 159, endPoint x: 196, endPoint y: 311, distance: 228.5
click at [196, 311] on div "Question 15/20 True or False? Comprehension strategy instruction should be both…" at bounding box center [213, 289] width 379 height 385
click at [91, 252] on label "True" at bounding box center [213, 263] width 379 height 48
click at [48, 257] on input "True" at bounding box center [42, 263] width 12 height 12
radio input "true"
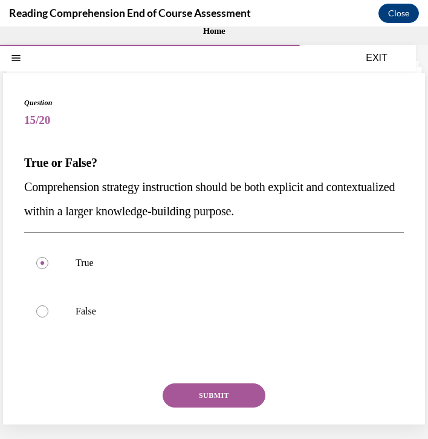
click at [187, 391] on button "SUBMIT" at bounding box center [214, 395] width 103 height 24
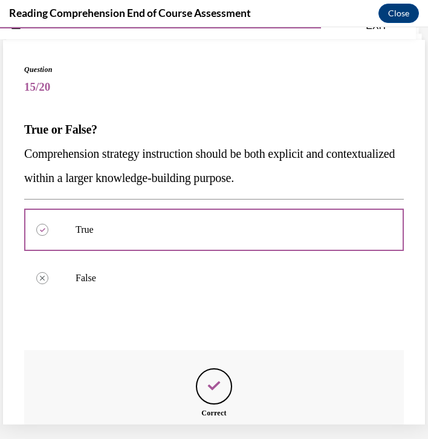
scroll to position [158, 0]
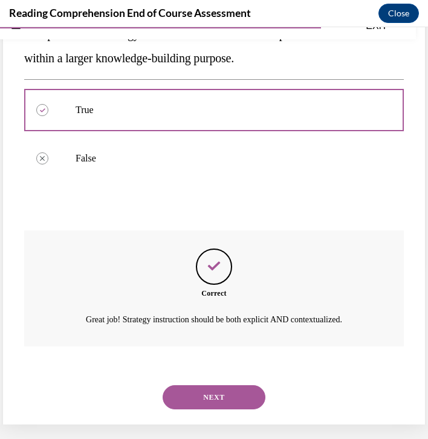
click at [215, 385] on button "NEXT" at bounding box center [214, 397] width 103 height 24
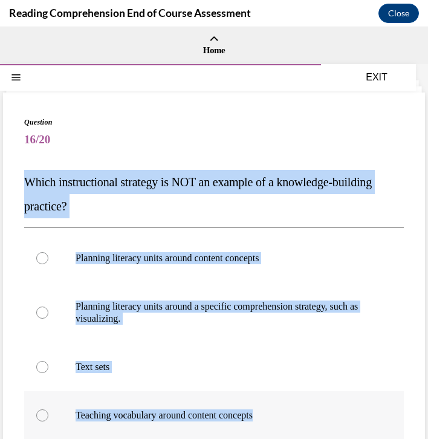
drag, startPoint x: 25, startPoint y: 183, endPoint x: 195, endPoint y: 437, distance: 305.3
click at [195, 437] on div "Question 16/20 Which instructional strategy is NOT an example of a knowledge-bu…" at bounding box center [213, 351] width 379 height 469
click at [187, 306] on p "Planning literacy units around a specific comprehension strategy, such as visua…" at bounding box center [225, 312] width 298 height 24
click at [48, 306] on input "Planning literacy units around a specific comprehension strategy, such as visua…" at bounding box center [42, 312] width 12 height 12
radio input "true"
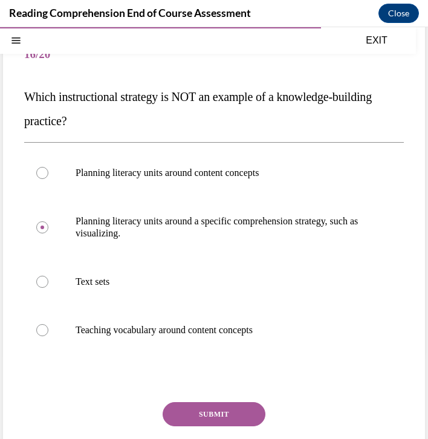
click at [210, 404] on button "SUBMIT" at bounding box center [214, 414] width 103 height 24
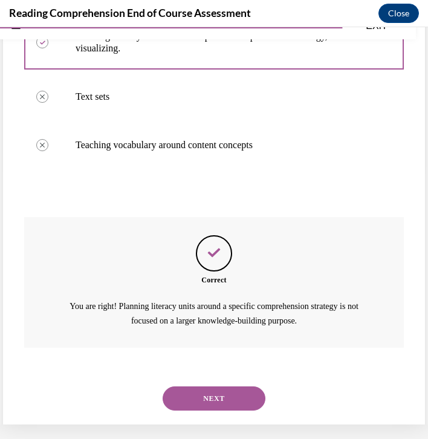
scroll to position [256, 0]
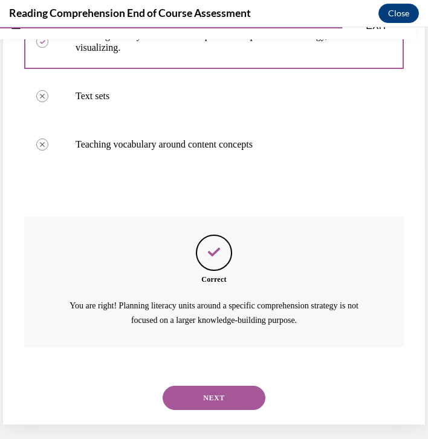
click at [206, 385] on button "NEXT" at bounding box center [214, 397] width 103 height 24
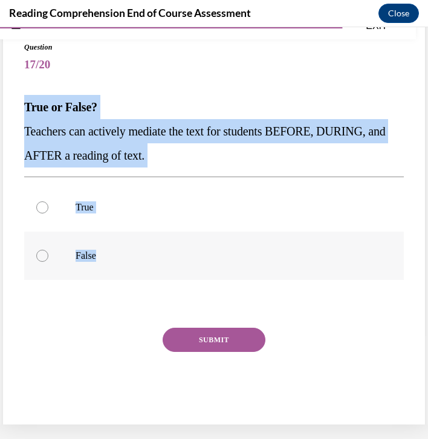
drag, startPoint x: 25, startPoint y: 107, endPoint x: 132, endPoint y: 275, distance: 199.4
click at [133, 275] on div "Question 17/20 True or False? Teachers can actively mediate the text for studen…" at bounding box center [213, 234] width 379 height 385
click at [194, 219] on label "True" at bounding box center [213, 207] width 379 height 48
click at [48, 213] on input "True" at bounding box center [42, 207] width 12 height 12
radio input "true"
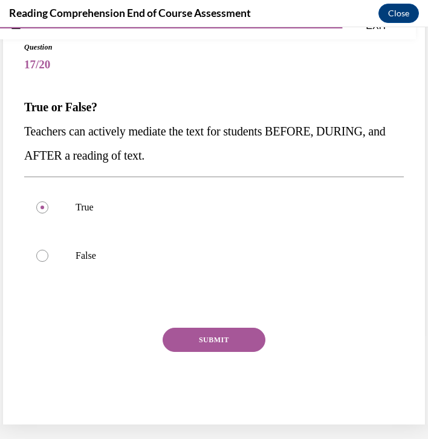
click at [205, 337] on button "SUBMIT" at bounding box center [214, 339] width 103 height 24
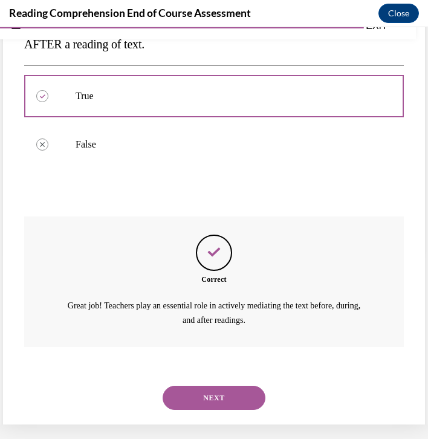
click at [216, 385] on button "NEXT" at bounding box center [214, 397] width 103 height 24
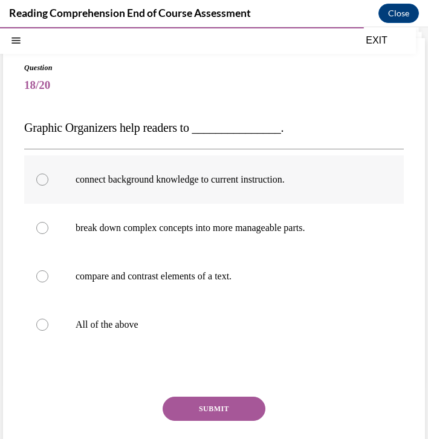
scroll to position [50, 0]
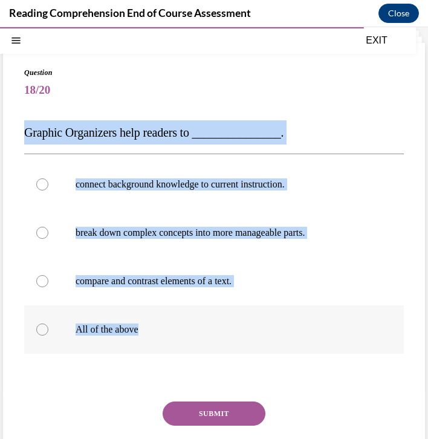
drag, startPoint x: 26, startPoint y: 132, endPoint x: 201, endPoint y: 342, distance: 273.7
click at [201, 342] on div "Question 18/20 Graphic Organizers help readers to _______________. connect back…" at bounding box center [213, 283] width 379 height 433
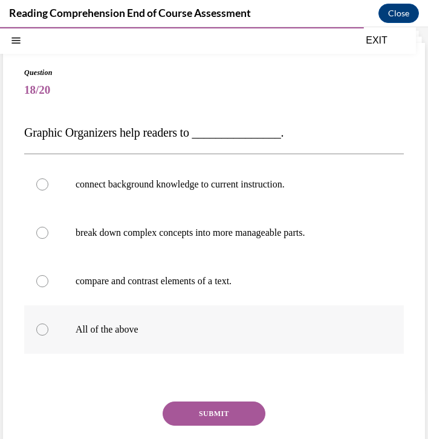
click at [123, 341] on label "All of the above" at bounding box center [213, 329] width 379 height 48
click at [48, 335] on input "All of the above" at bounding box center [42, 329] width 12 height 12
radio input "true"
click at [203, 411] on button "SUBMIT" at bounding box center [214, 413] width 103 height 24
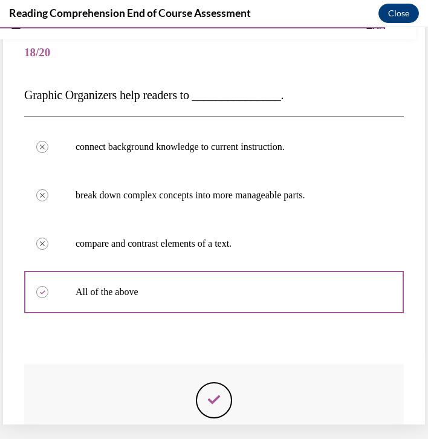
scroll to position [220, 0]
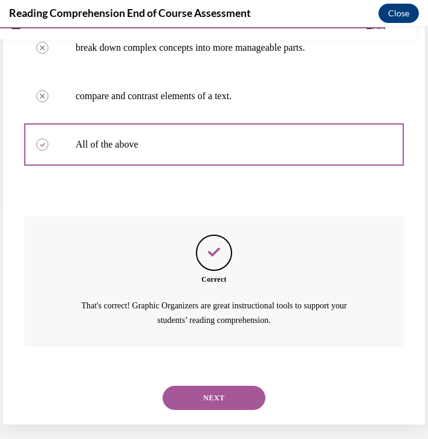
click at [208, 385] on button "NEXT" at bounding box center [214, 397] width 103 height 24
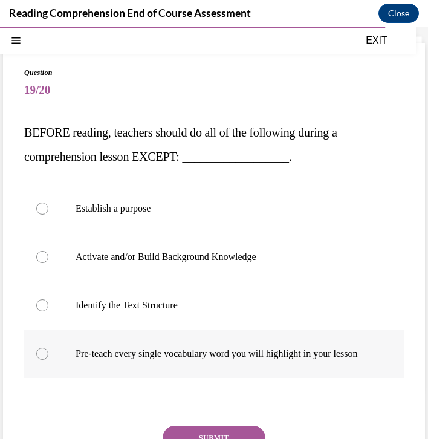
scroll to position [58, 0]
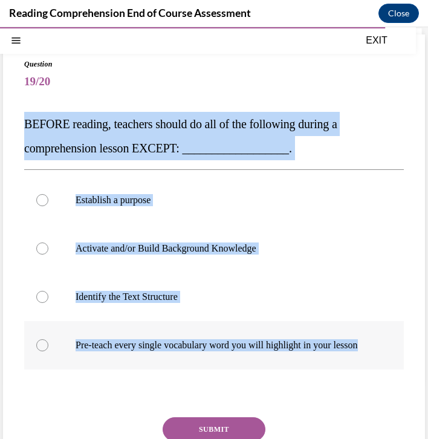
drag, startPoint x: 25, startPoint y: 124, endPoint x: 237, endPoint y: 375, distance: 328.3
click at [237, 375] on div "Question 19/20 BEFORE reading, teachers should do all of the following during a…" at bounding box center [213, 287] width 379 height 457
click at [204, 351] on p "Pre-teach every single vocabulary word you will highlight in your lesson" at bounding box center [225, 345] width 298 height 12
click at [48, 351] on input "Pre-teach every single vocabulary word you will highlight in your lesson" at bounding box center [42, 345] width 12 height 12
radio input "true"
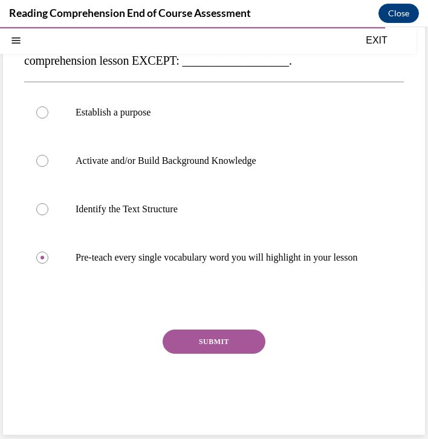
click at [204, 353] on button "SUBMIT" at bounding box center [214, 341] width 103 height 24
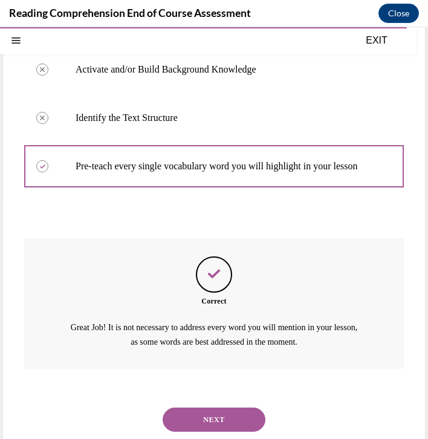
scroll to position [256, 0]
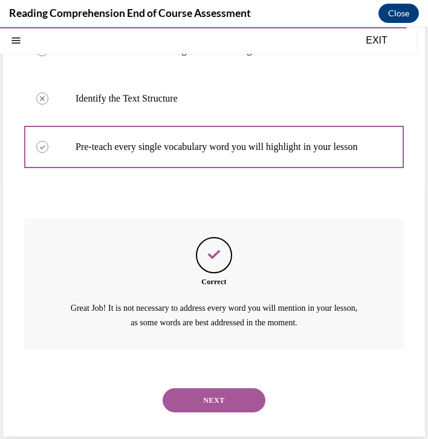
click at [198, 402] on button "NEXT" at bounding box center [214, 400] width 103 height 24
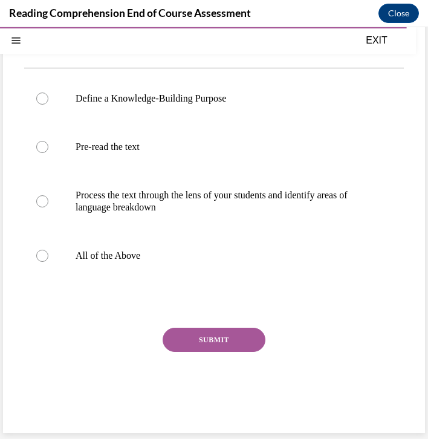
scroll to position [120, 0]
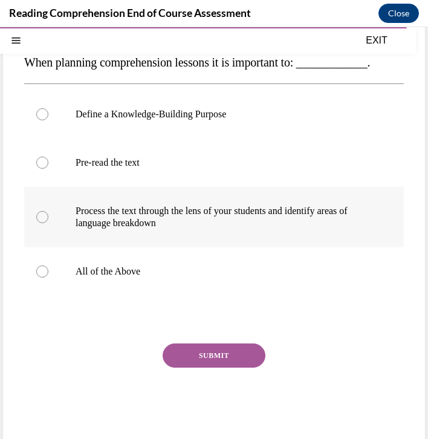
drag, startPoint x: 26, startPoint y: 178, endPoint x: 89, endPoint y: 202, distance: 68.1
click at [89, 202] on div "Define a Knowledge-Building Purpose Pre-read the text Process the text through …" at bounding box center [213, 192] width 379 height 205
click at [94, 171] on label "Pre-read the text" at bounding box center [213, 162] width 379 height 48
click at [48, 169] on input "Pre-read the text" at bounding box center [42, 162] width 12 height 12
radio input "true"
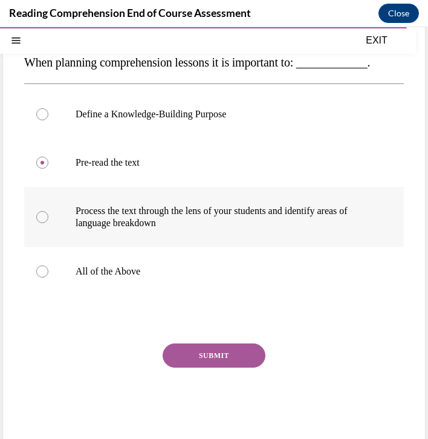
drag, startPoint x: 25, startPoint y: 179, endPoint x: 175, endPoint y: 239, distance: 161.3
click at [175, 239] on div "Define a Knowledge-Building Purpose Pre-read the text Process the text through …" at bounding box center [213, 192] width 379 height 205
click at [194, 140] on label "Pre-read the text" at bounding box center [213, 162] width 379 height 48
click at [48, 156] on input "Pre-read the text" at bounding box center [42, 162] width 12 height 12
drag, startPoint x: 26, startPoint y: 180, endPoint x: 112, endPoint y: 190, distance: 86.3
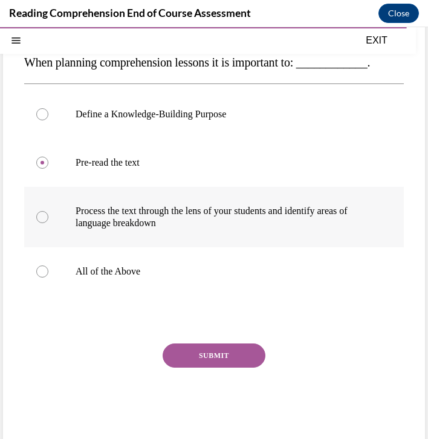
click at [112, 190] on div "Define a Knowledge-Building Purpose Pre-read the text Process the text through …" at bounding box center [213, 192] width 379 height 205
click at [112, 190] on label "Process the text through the lens of your students and identify areas of langua…" at bounding box center [213, 217] width 379 height 60
click at [48, 211] on input "Process the text through the lens of your students and identify areas of langua…" at bounding box center [42, 217] width 12 height 12
radio input "true"
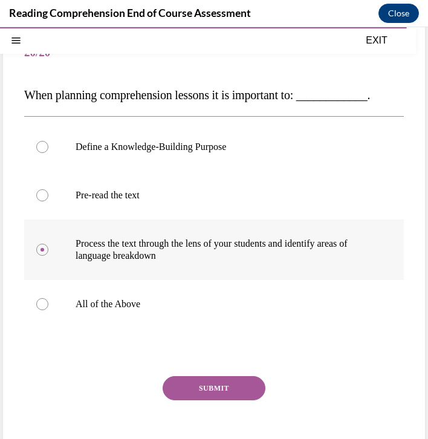
scroll to position [88, 0]
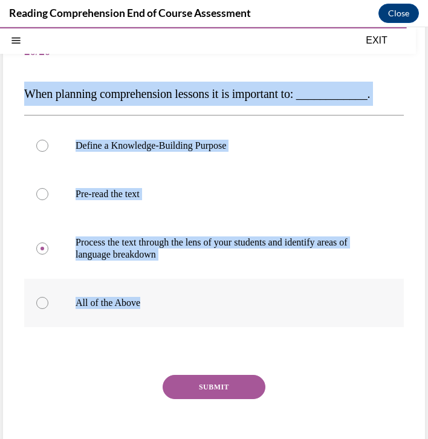
drag, startPoint x: 25, startPoint y: 92, endPoint x: 155, endPoint y: 303, distance: 247.1
click at [155, 303] on div "Question 20/20 When planning comprehension lessons it is important to: ________…" at bounding box center [213, 250] width 379 height 445
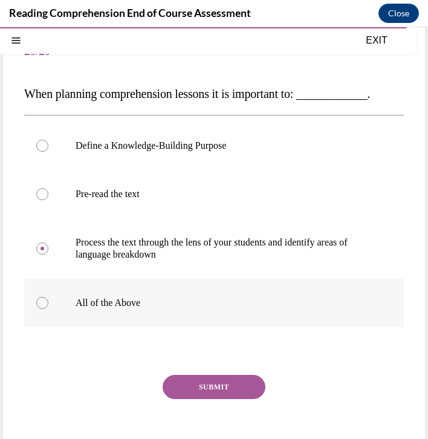
click at [140, 295] on label "All of the Above" at bounding box center [213, 302] width 379 height 48
click at [48, 297] on input "All of the Above" at bounding box center [42, 303] width 12 height 12
radio input "true"
click at [202, 390] on button "SUBMIT" at bounding box center [214, 387] width 103 height 24
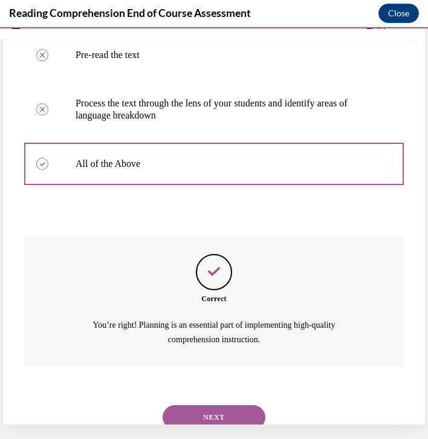
scroll to position [232, 0]
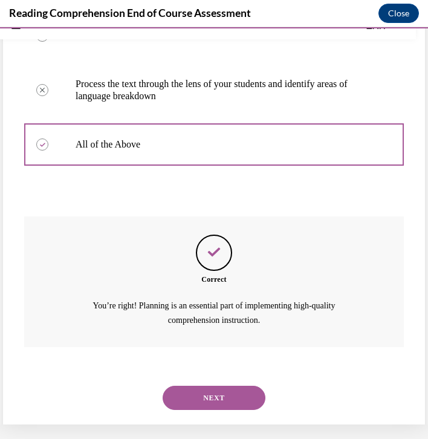
click at [198, 385] on button "NEXT" at bounding box center [214, 397] width 103 height 24
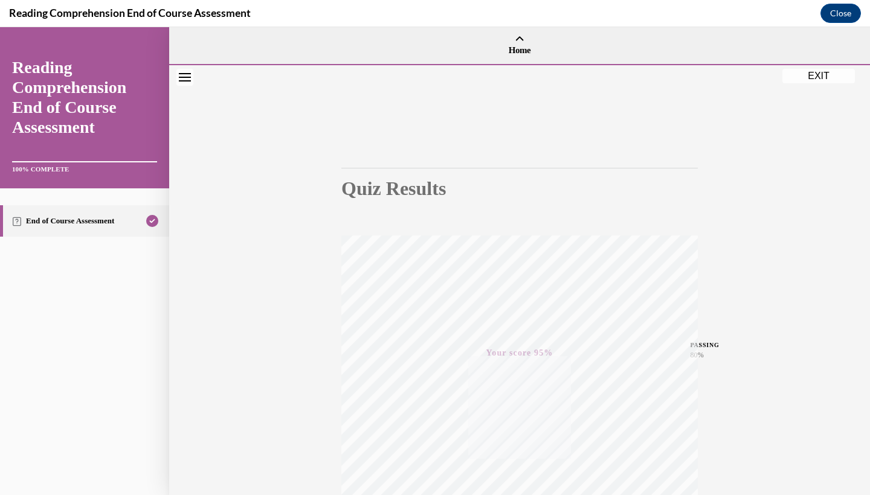
scroll to position [0, 0]
click at [822, 74] on button "EXIT" at bounding box center [818, 76] width 72 height 14
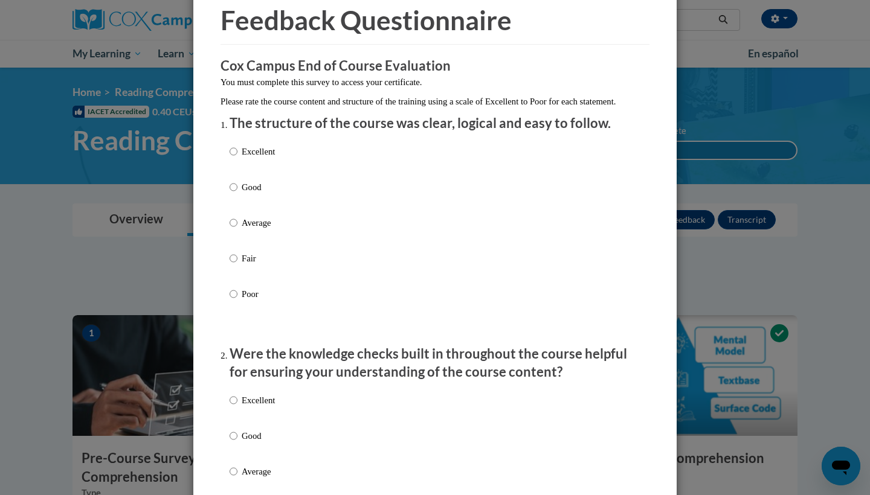
scroll to position [58, 0]
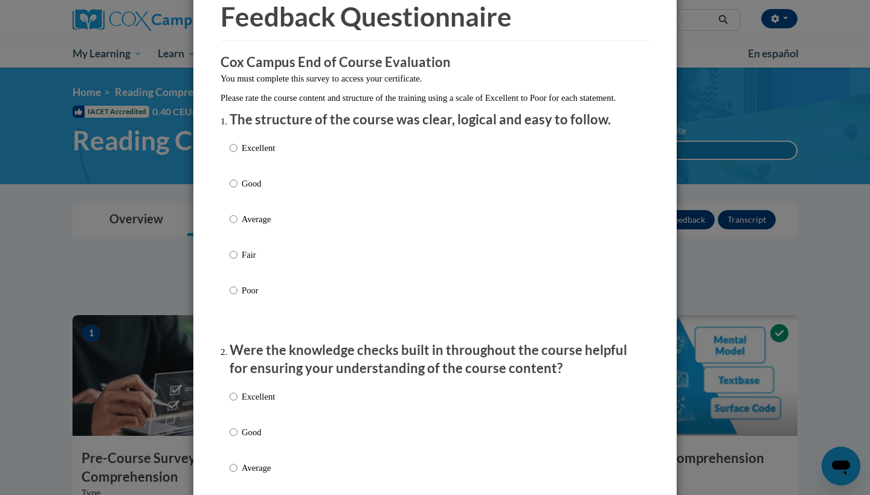
click at [236, 155] on input "Excellent" at bounding box center [234, 147] width 8 height 13
radio input "true"
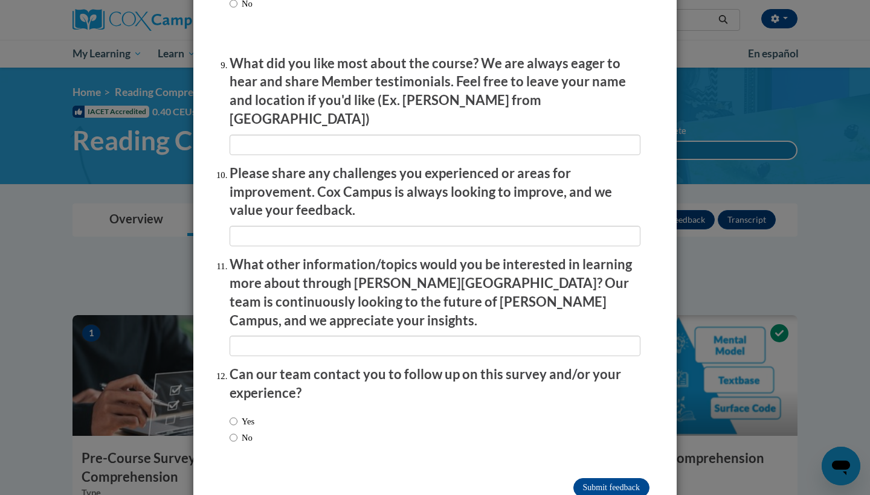
scroll to position [2001, 0]
click at [582, 479] on input "Submit feedback" at bounding box center [611, 488] width 76 height 19
